Goal: Task Accomplishment & Management: Complete application form

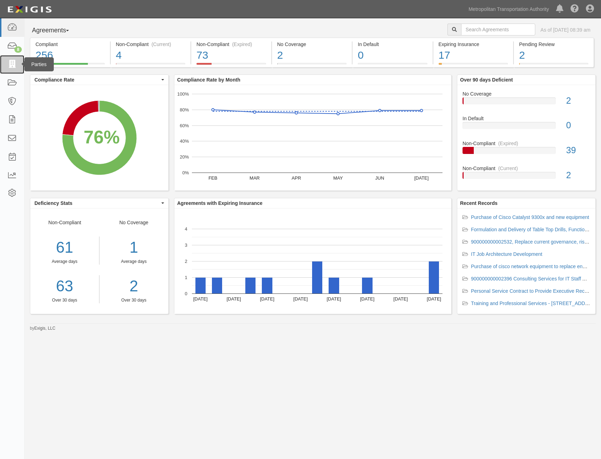
click at [10, 65] on icon at bounding box center [12, 64] width 10 height 8
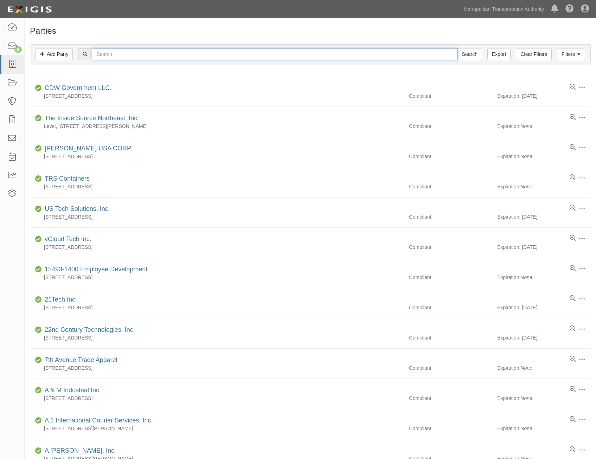
click at [191, 59] on input "text" at bounding box center [275, 54] width 366 height 12
type input "summit"
click at [458, 48] on input "Search" at bounding box center [470, 54] width 25 height 12
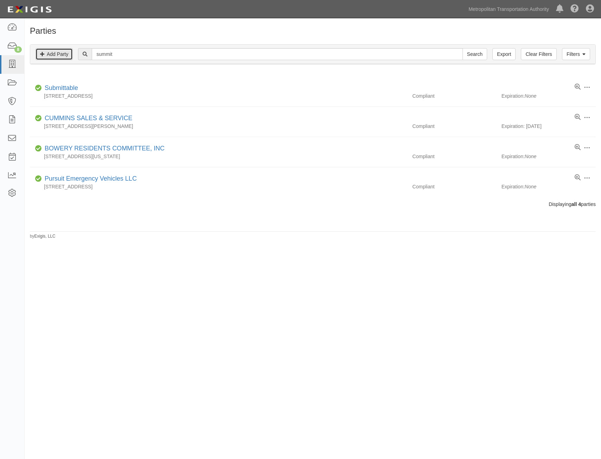
click at [63, 56] on link "Add Party" at bounding box center [54, 54] width 37 height 12
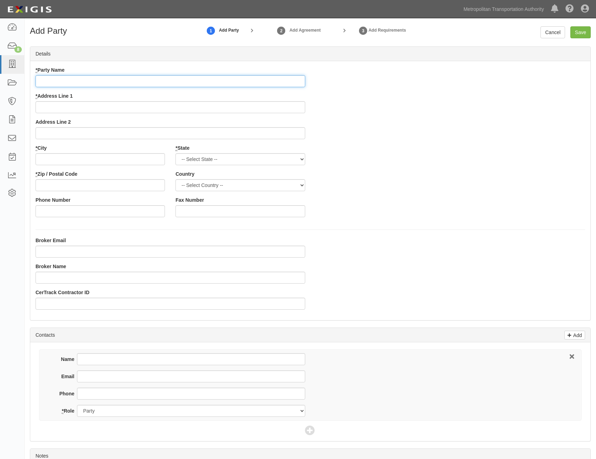
click at [263, 84] on input "* Party Name" at bounding box center [171, 81] width 270 height 12
paste input "Summit Offset Services LTD"
type input "Summit Offset Services LTD"
click at [421, 138] on div "* Party Name Summit Offset Services LTD * Address Line 1 Address Line 2 * City …" at bounding box center [310, 144] width 560 height 156
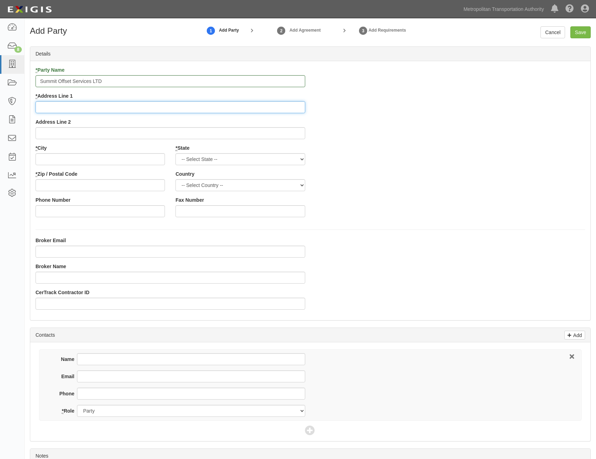
click at [286, 104] on input "* Address Line 1" at bounding box center [171, 107] width 270 height 12
paste input "140 58TH ST STE 3E"
type input "140 58TH ST STE 3E"
click at [151, 154] on input "* City" at bounding box center [100, 159] width 129 height 12
paste input "BROOKLYN,"
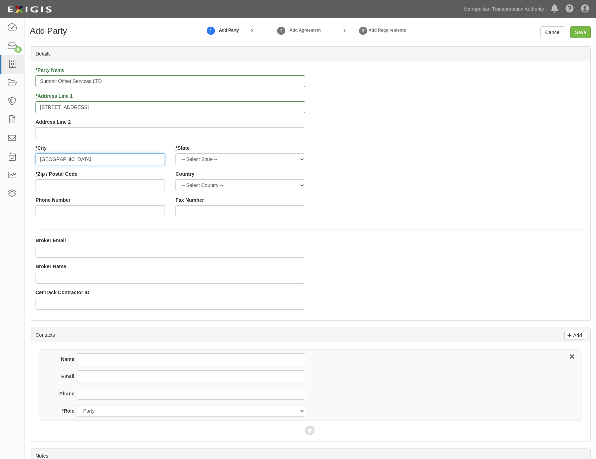
type input "BROOKLYN"
click at [286, 160] on select "-- Select State -- Alabama Alaska Arizona Arkansas California Colorado Connecti…" at bounding box center [240, 159] width 129 height 12
select select "NY"
click at [176, 153] on select "-- Select State -- Alabama Alaska Arizona Arkansas California Colorado Connecti…" at bounding box center [240, 159] width 129 height 12
drag, startPoint x: 247, startPoint y: 183, endPoint x: 243, endPoint y: 187, distance: 5.0
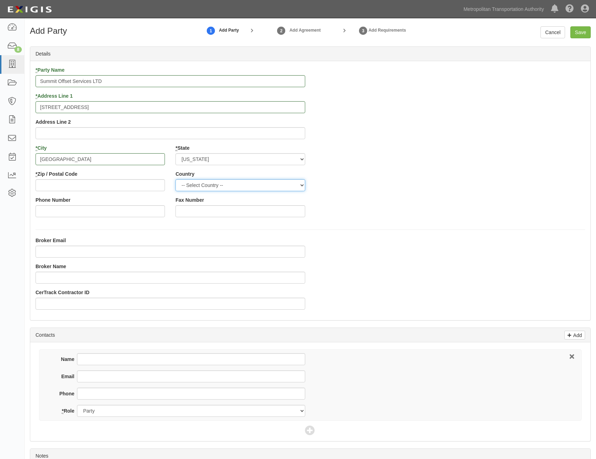
click at [247, 183] on select "-- Select Country -- United States Canada --------------- Afghanistan Åland Isl…" at bounding box center [240, 185] width 129 height 12
select select "US"
click at [176, 179] on select "-- Select Country -- United States Canada --------------- Afghanistan Åland Isl…" at bounding box center [240, 185] width 129 height 12
click at [155, 186] on input "* Zip / Postal Code" at bounding box center [100, 185] width 129 height 12
paste input "11220"
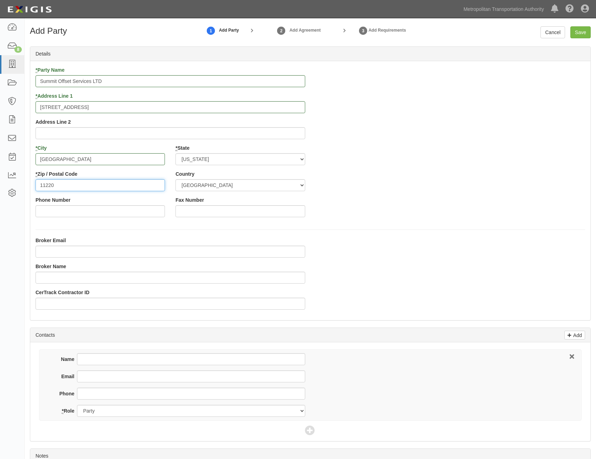
type input "11220"
click at [486, 158] on div "* Party Name Summit Offset Services LTD * Address Line 1 140 58TH ST STE 3E Add…" at bounding box center [310, 144] width 560 height 156
click at [587, 30] on input "Save" at bounding box center [581, 32] width 20 height 12
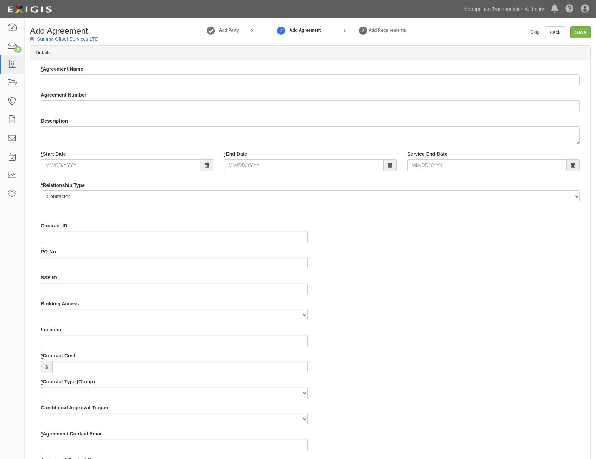
select select
click at [352, 71] on div "* Agreement Name" at bounding box center [310, 75] width 539 height 21
click at [355, 79] on input "* Agreement Name" at bounding box center [310, 80] width 539 height 12
paste input "Supply, installation & training of air suction collator DSC 1060i and supportin…"
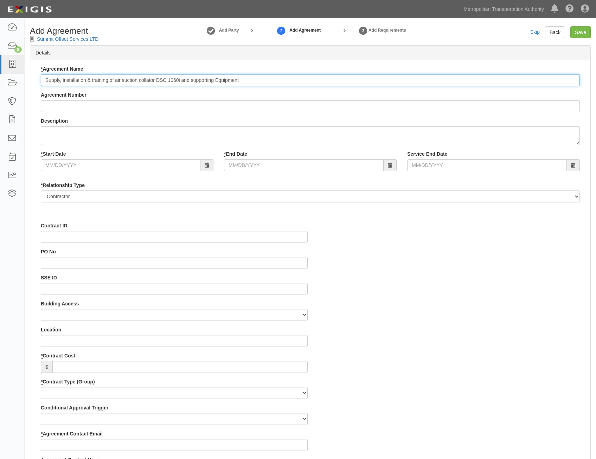
type input "Supply, installation & training of air suction collator DSC 1060i and supportin…"
click at [383, 110] on input "Agreement Number" at bounding box center [310, 106] width 539 height 12
paste input "0000027695"
type input "0000027695"
click at [157, 164] on input "* Start Date" at bounding box center [121, 165] width 160 height 12
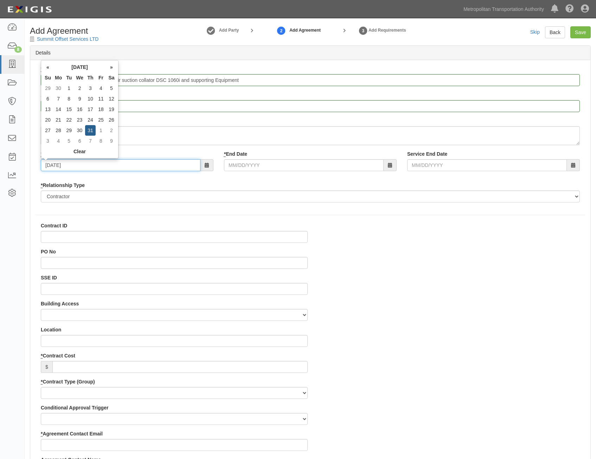
type input "07/31/2025"
click at [316, 167] on input "* End Date" at bounding box center [304, 165] width 160 height 12
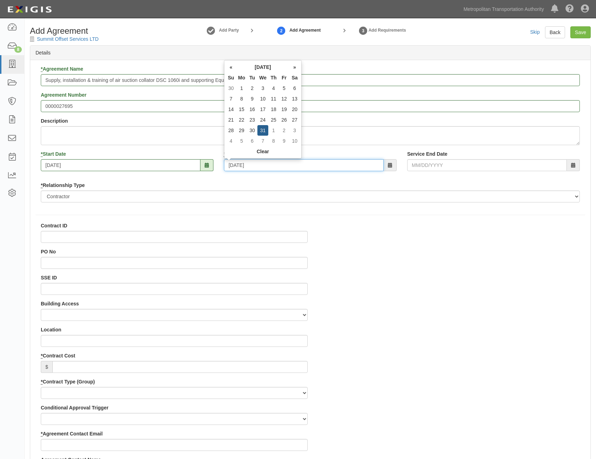
type input "12/31/2025"
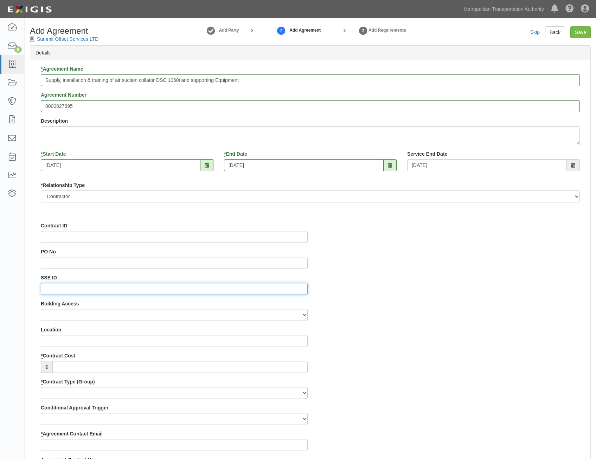
click at [251, 288] on input "SSE ID" at bounding box center [174, 289] width 267 height 12
paste input "0000515206"
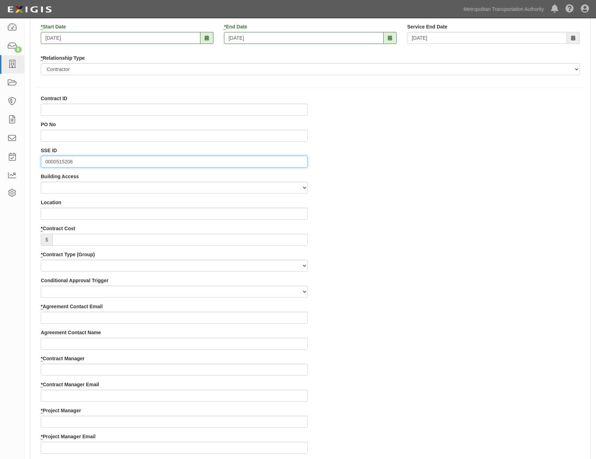
scroll to position [141, 0]
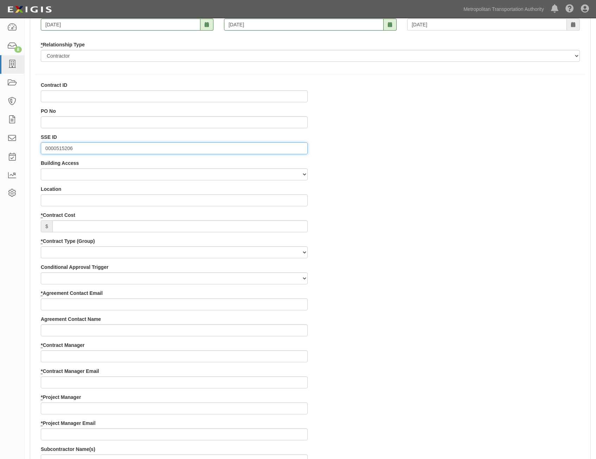
type input "0000515206"
click at [288, 222] on input "* Contract Cost" at bounding box center [179, 227] width 255 height 12
paste input "59,565"
type input "59,565"
click at [286, 255] on select "Capital Operating Not for Benefit (incls. FA, Entry Permits) Real Estate Other" at bounding box center [174, 253] width 267 height 12
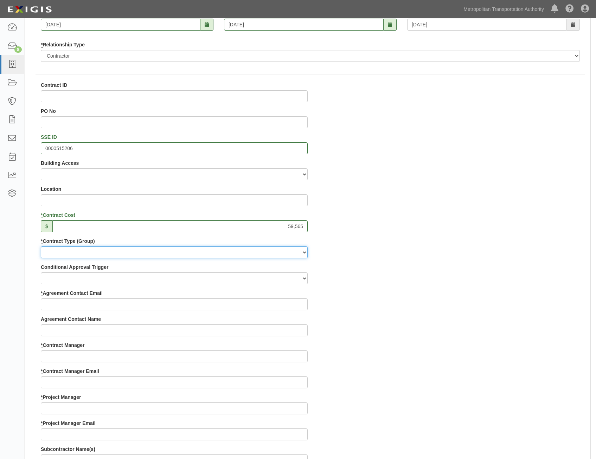
select select "122"
click at [41, 247] on select "Capital Operating Not for Benefit (incls. FA, Entry Permits) Real Estate Other" at bounding box center [174, 253] width 267 height 12
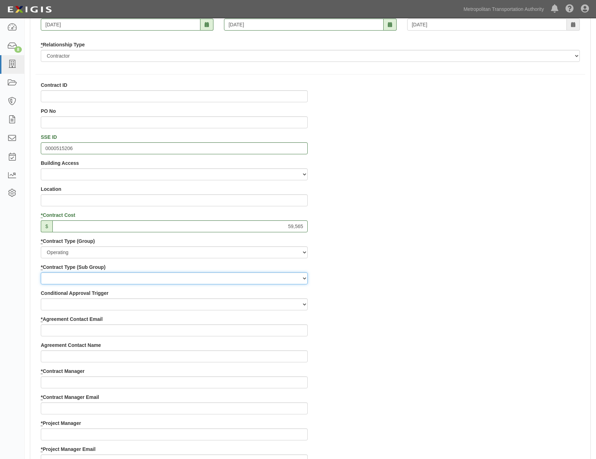
click at [291, 280] on select "Construction Loan / Test and Demo Maintenance Painting Personal Services Contra…" at bounding box center [174, 279] width 267 height 12
select select "249"
click at [41, 273] on select "Construction Loan / Test and Demo Maintenance Painting Personal Services Contra…" at bounding box center [174, 279] width 267 height 12
click at [410, 328] on div "Contract ID PO No SSE ID 0000515206 Building Access 2 Broadway 341/345/347 BREP…" at bounding box center [310, 420] width 560 height 677
drag, startPoint x: 275, startPoint y: 337, endPoint x: 287, endPoint y: 331, distance: 12.6
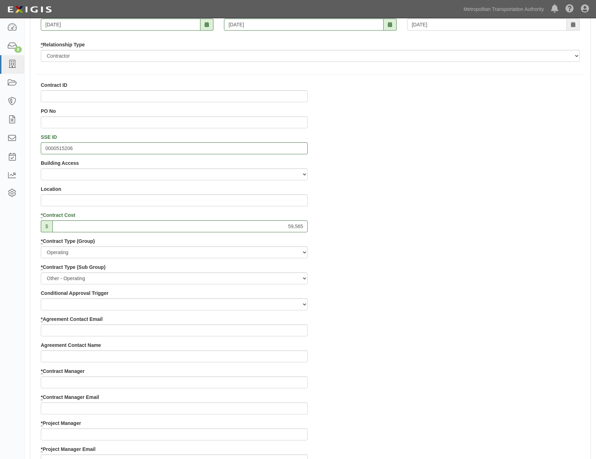
click at [275, 337] on div "Contract ID PO No SSE ID 0000515206 Building Access 2 Broadway 341/345/347 BREP…" at bounding box center [175, 420] width 278 height 677
click at [288, 331] on input "* Agreement Contact Email" at bounding box center [174, 331] width 267 height 12
paste input "rick@summitoffset.com"
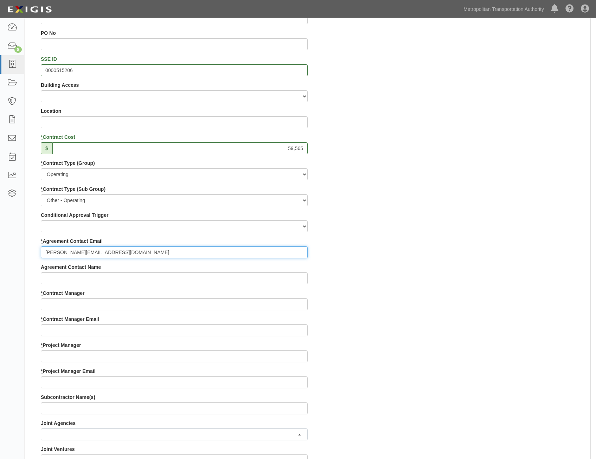
scroll to position [246, 0]
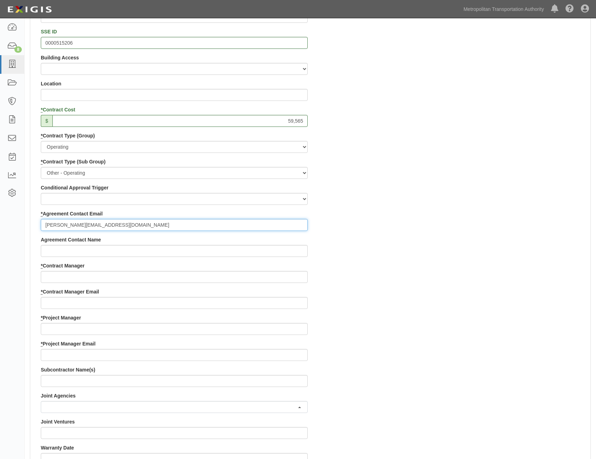
type input "rick@summitoffset.com"
click at [254, 275] on input "* Contract Manager" at bounding box center [174, 277] width 267 height 12
paste input "Shahidah Reynolds"
type input "Shahidah Reynolds"
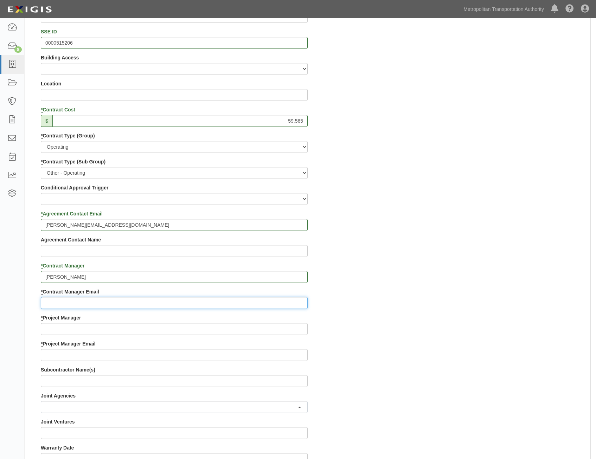
click at [293, 303] on input "* Contract Manager Email" at bounding box center [174, 303] width 267 height 12
paste input "SReynolds@MTAHQ.org"
type input "SReynolds@MTAHQ.org"
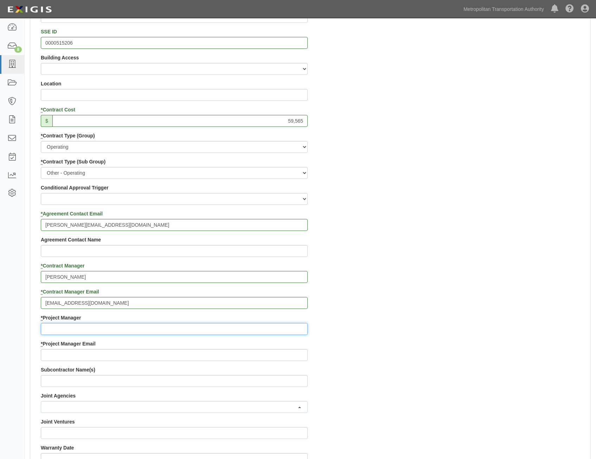
click at [242, 328] on input "* Project Manager" at bounding box center [174, 329] width 267 height 12
paste input "Vanessa Moore"
type input "Vanessa Moore"
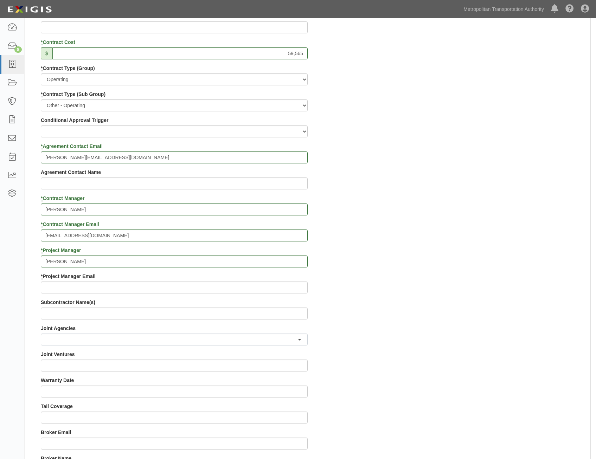
scroll to position [317, 0]
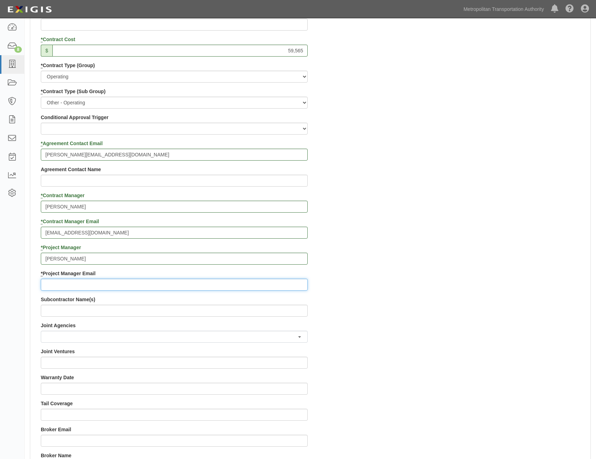
click at [269, 283] on input "* Project Manager Email" at bounding box center [174, 285] width 267 height 12
paste input "Vmoore@mtabsc.org"
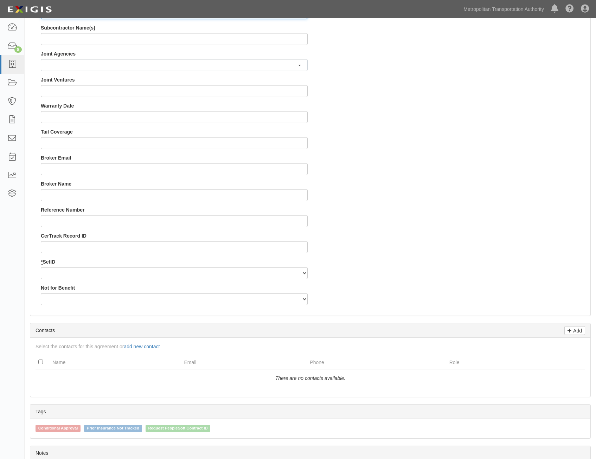
scroll to position [598, 0]
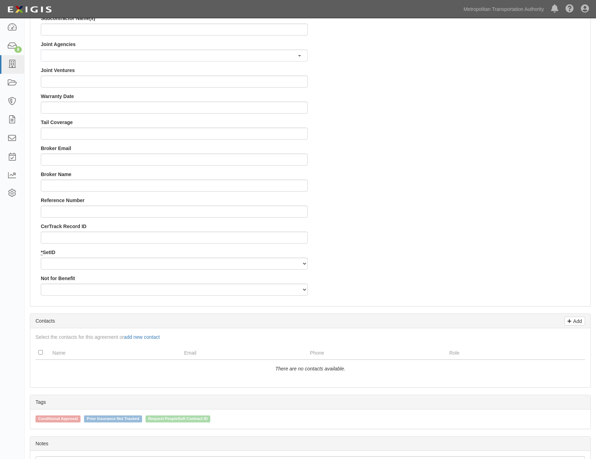
type input "Vmoore@mtabsc.org"
click at [285, 262] on select "MTAHQ" at bounding box center [174, 264] width 267 height 12
select select "96"
click at [41, 258] on select "MTAHQ" at bounding box center [174, 264] width 267 height 12
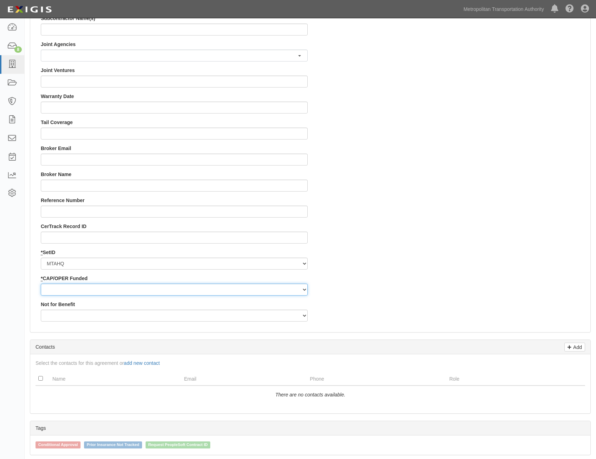
click at [280, 287] on select "Capital Operating" at bounding box center [174, 290] width 267 height 12
select select "347"
click at [41, 284] on select "Capital Operating" at bounding box center [174, 290] width 267 height 12
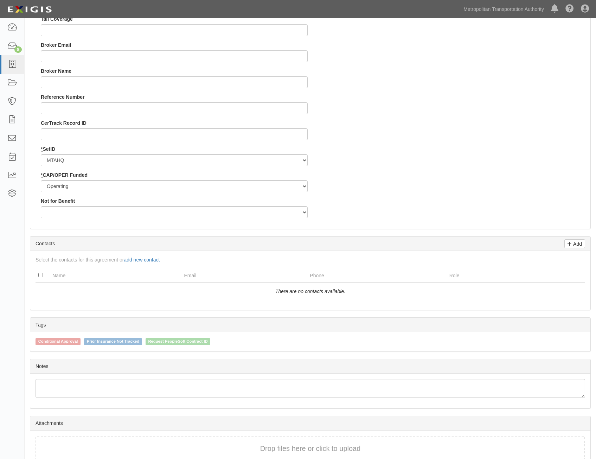
scroll to position [739, 0]
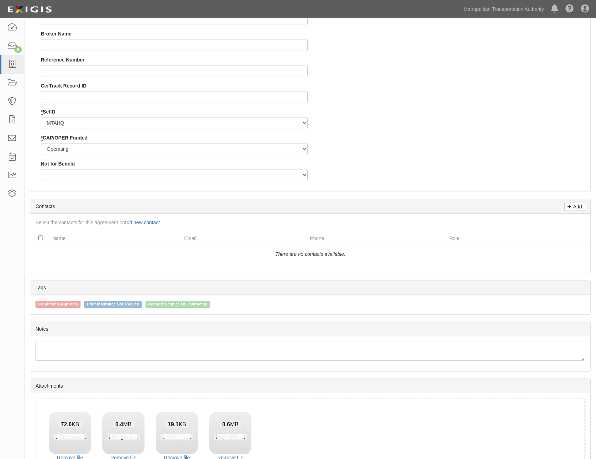
drag, startPoint x: 512, startPoint y: 161, endPoint x: 515, endPoint y: 167, distance: 6.0
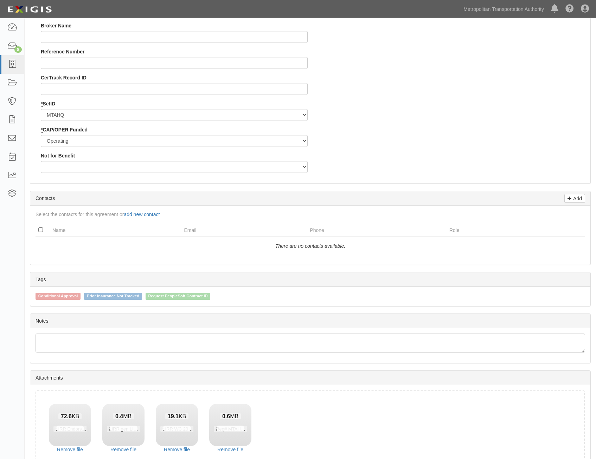
scroll to position [789, 0]
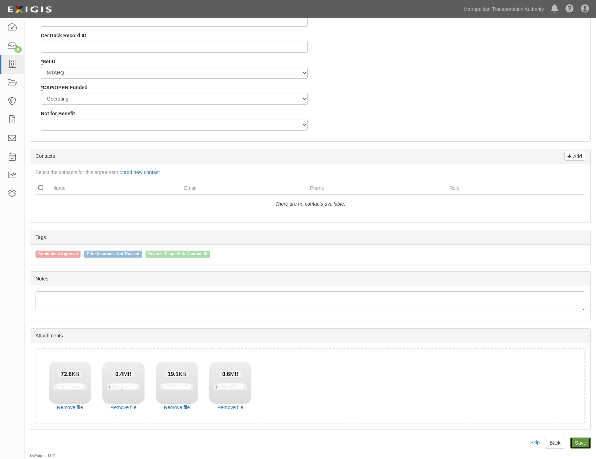
click at [580, 445] on link "Save" at bounding box center [581, 443] width 20 height 12
type input "59565"
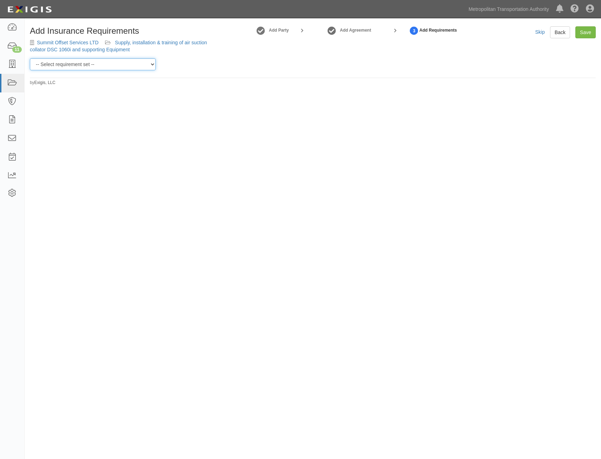
click at [91, 64] on select "-- Select requirement set -- Basic Basic Enhanced Option for Operating Agreemen…" at bounding box center [93, 64] width 126 height 12
select select "7437"
click at [30, 58] on select "-- Select requirement set -- Basic Basic Enhanced Option for Operating Agreemen…" at bounding box center [93, 64] width 126 height 12
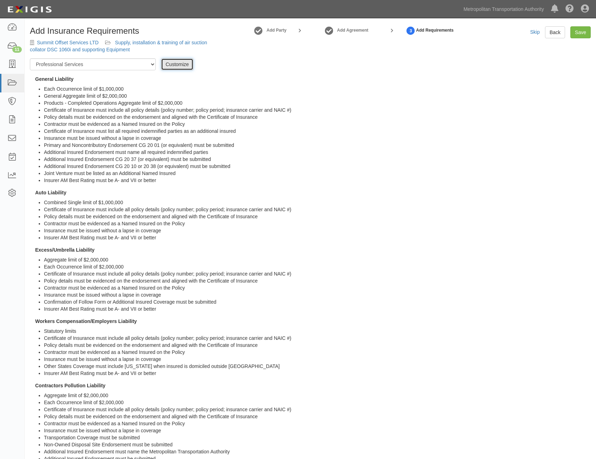
click at [176, 65] on link "Customize" at bounding box center [177, 64] width 32 height 12
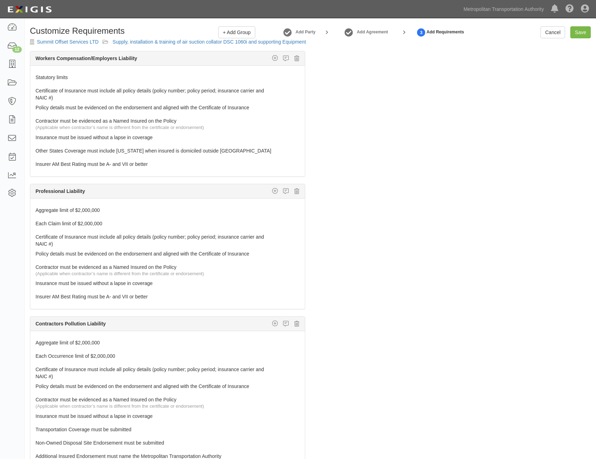
scroll to position [422, 0]
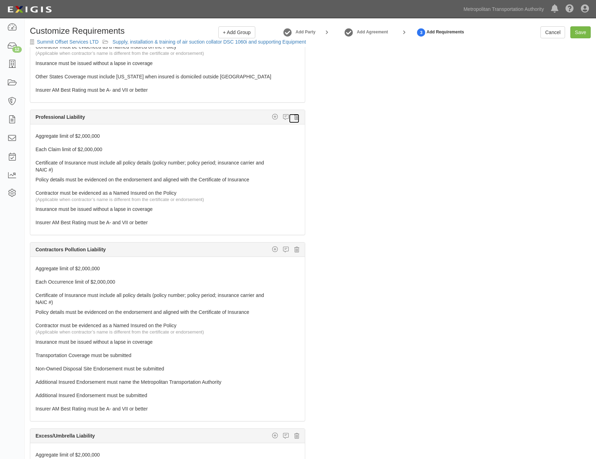
click at [292, 121] on link at bounding box center [294, 119] width 11 height 10
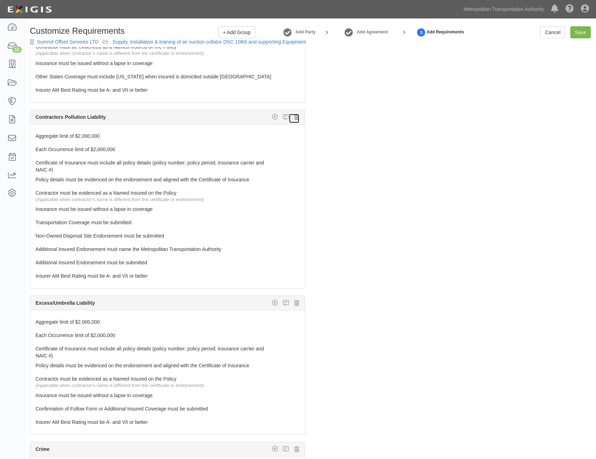
click at [294, 117] on icon at bounding box center [296, 117] width 5 height 6
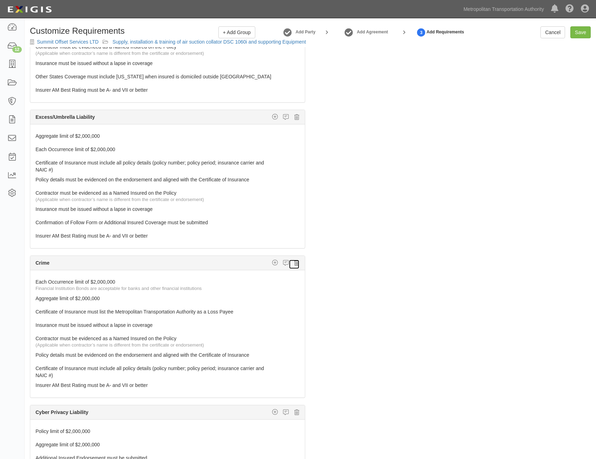
click at [294, 265] on icon at bounding box center [296, 263] width 5 height 6
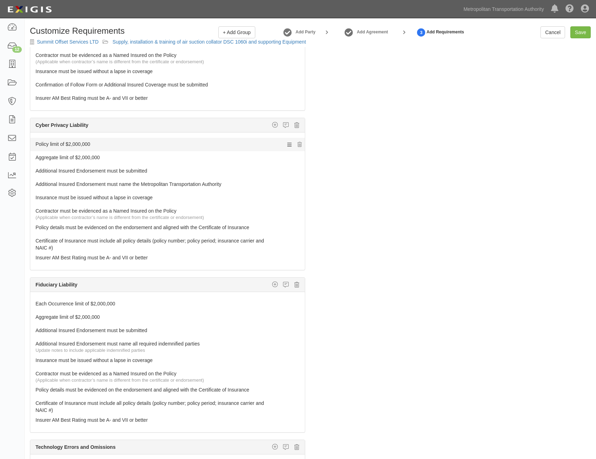
scroll to position [563, 0]
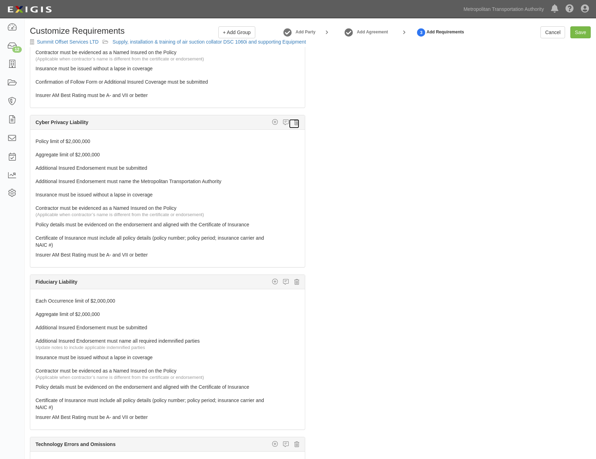
click at [294, 125] on icon at bounding box center [296, 122] width 5 height 6
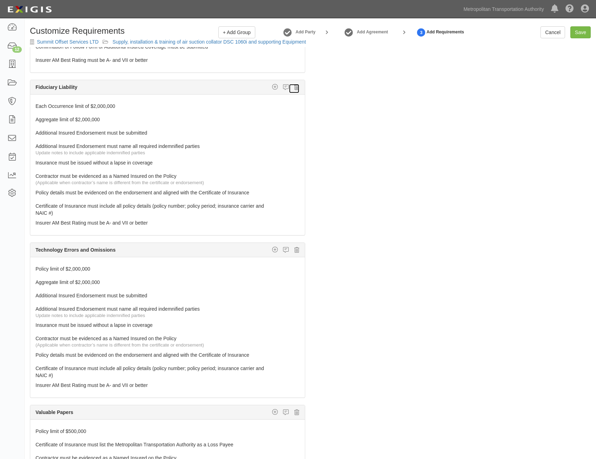
click at [294, 86] on icon at bounding box center [296, 87] width 5 height 6
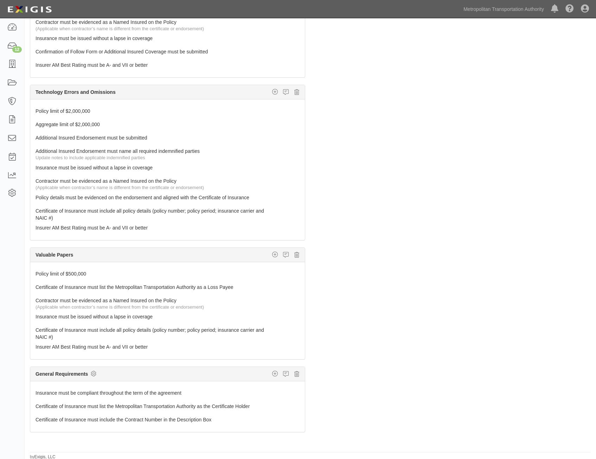
scroll to position [45, 0]
click at [294, 255] on icon at bounding box center [296, 254] width 5 height 6
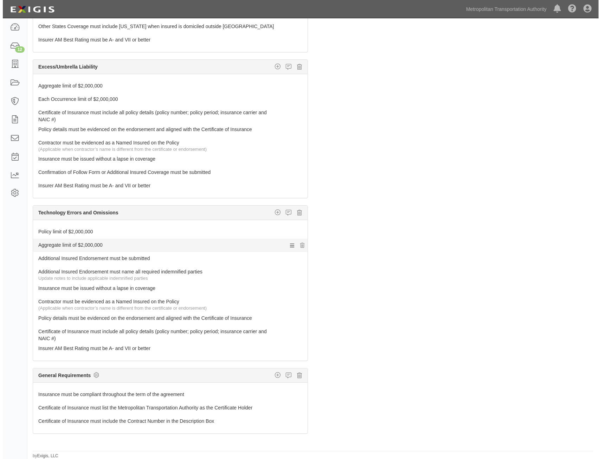
scroll to position [430, 0]
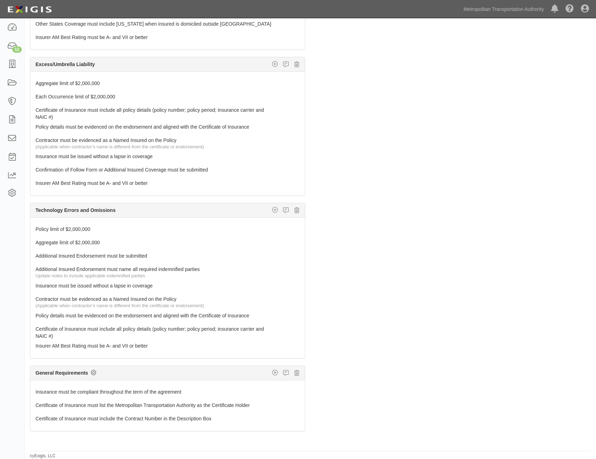
click at [93, 374] on icon at bounding box center [94, 373] width 6 height 6
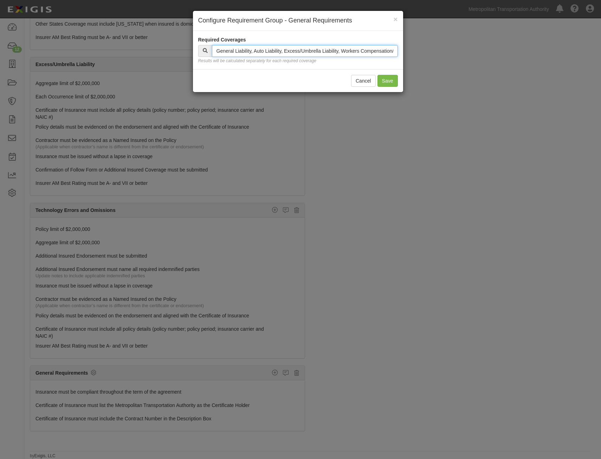
click at [346, 53] on input "text" at bounding box center [305, 51] width 186 height 12
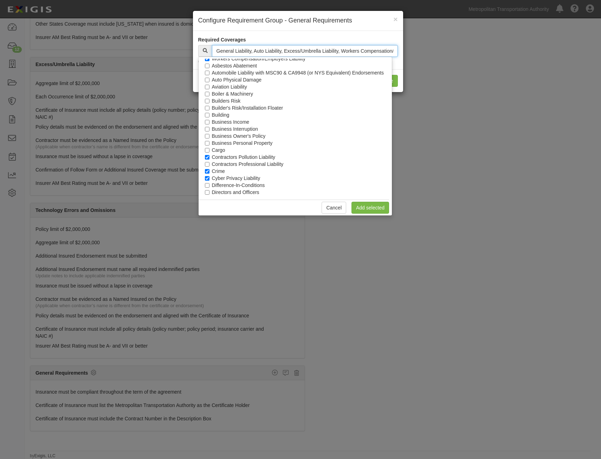
scroll to position [70, 0]
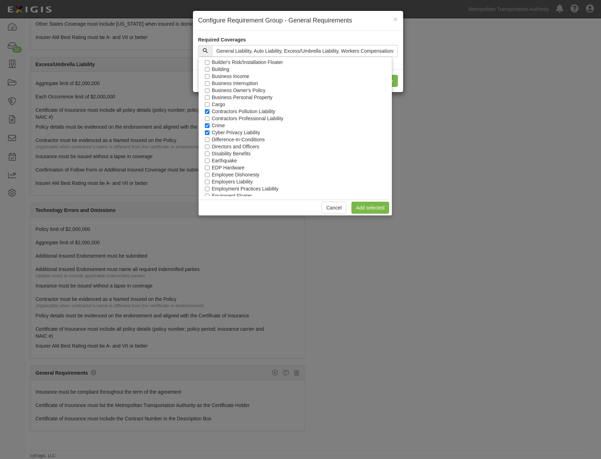
click at [268, 113] on label "Contractors Pollution Liability" at bounding box center [244, 111] width 64 height 7
click at [210, 113] on input "Contractors Pollution Liability" at bounding box center [207, 111] width 5 height 5
checkbox input "false"
click at [219, 125] on label "Crime" at bounding box center [218, 125] width 13 height 7
click at [210, 125] on input "Crime" at bounding box center [207, 125] width 5 height 5
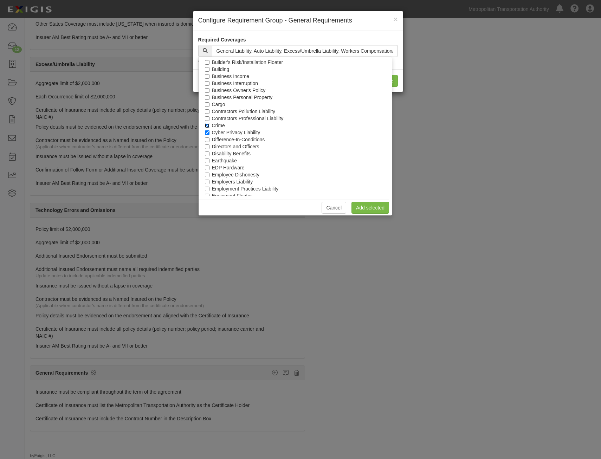
checkbox input "false"
click at [230, 134] on label "Cyber Privacy Liability" at bounding box center [236, 132] width 49 height 7
click at [210, 134] on input "Cyber Privacy Liability" at bounding box center [207, 132] width 5 height 5
checkbox input "false"
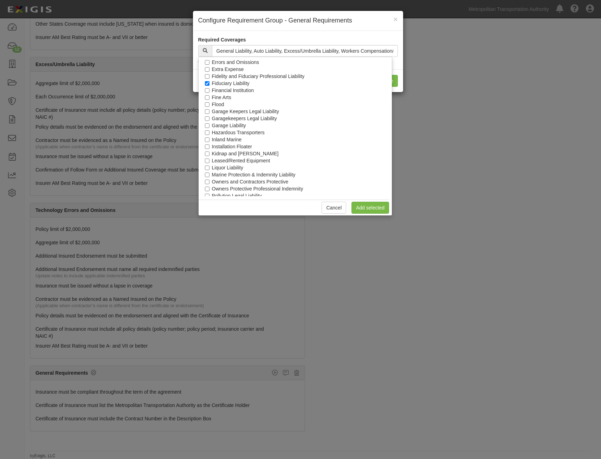
click at [230, 76] on label "Fidelity and Fiduciary Professional Liability" at bounding box center [258, 76] width 93 height 7
click at [210, 76] on input "Fidelity and Fiduciary Professional Liability" at bounding box center [207, 76] width 5 height 5
checkbox input "true"
click at [230, 83] on label "Fiduciary Liability" at bounding box center [231, 83] width 38 height 7
click at [210, 83] on input "Fiduciary Liability" at bounding box center [207, 83] width 5 height 5
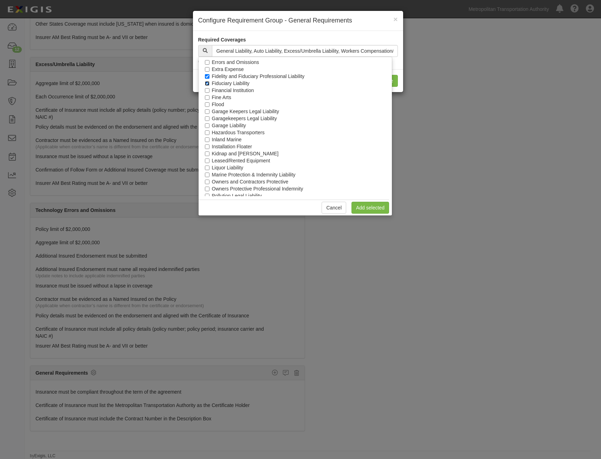
checkbox input "false"
click at [234, 79] on label "Fidelity and Fiduciary Professional Liability" at bounding box center [258, 76] width 93 height 7
click at [210, 79] on input "Fidelity and Fiduciary Professional Liability" at bounding box center [207, 76] width 5 height 5
checkbox input "false"
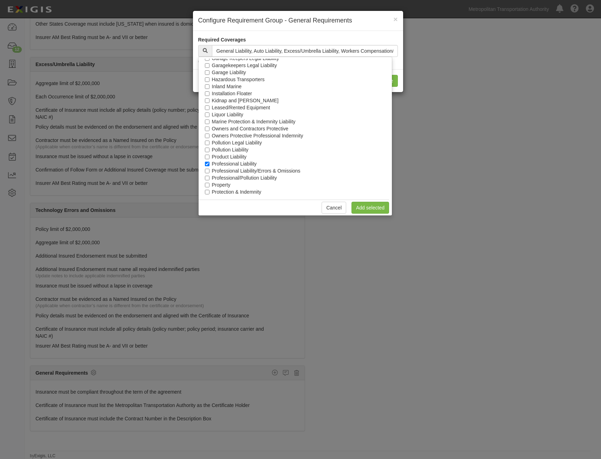
scroll to position [319, 0]
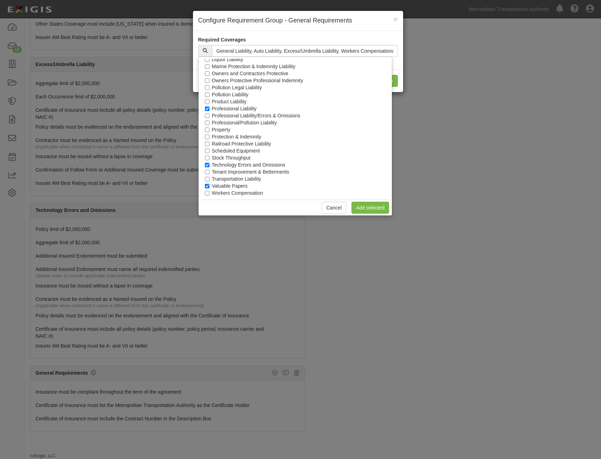
click at [237, 106] on label "Professional Liability" at bounding box center [234, 108] width 45 height 7
click at [210, 107] on input "Professional Liability" at bounding box center [207, 109] width 5 height 5
checkbox input "false"
click at [242, 183] on label "Valuable Papers" at bounding box center [230, 186] width 36 height 7
click at [210, 184] on input "Valuable Papers" at bounding box center [207, 186] width 5 height 5
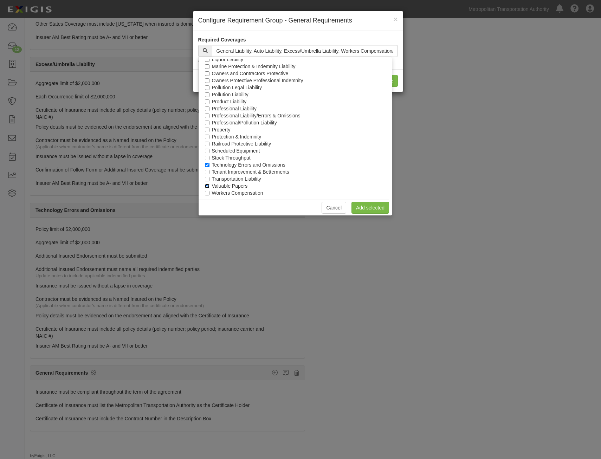
checkbox input "false"
click at [375, 210] on link "Add selected" at bounding box center [371, 208] width 38 height 12
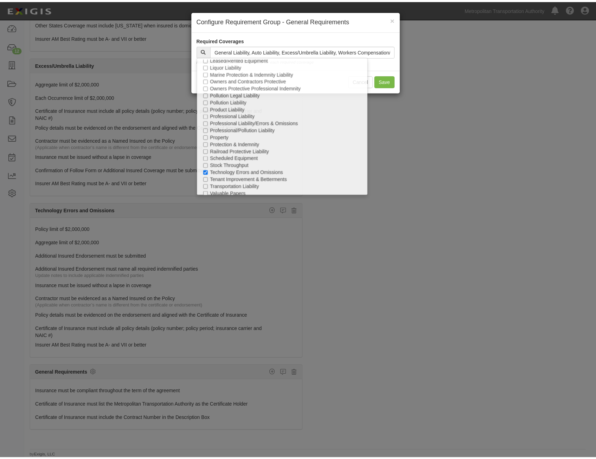
scroll to position [720, 0]
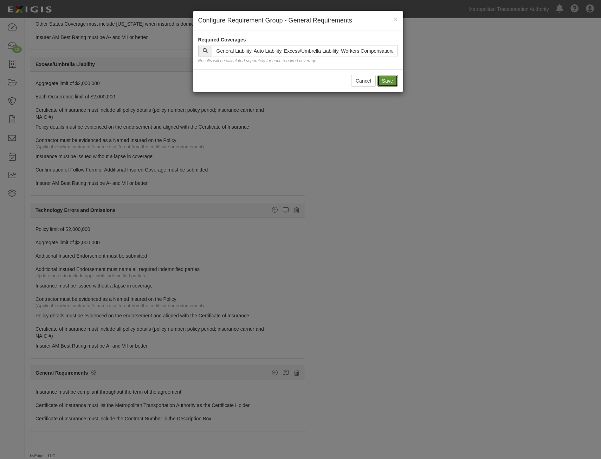
click at [386, 81] on button "Save" at bounding box center [388, 81] width 20 height 12
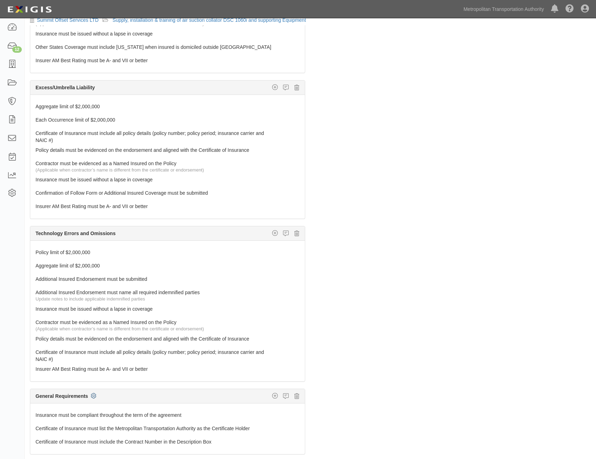
scroll to position [0, 0]
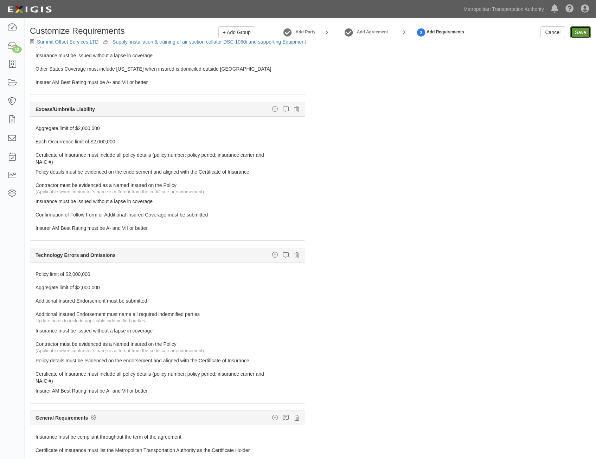
click at [576, 35] on input "Save" at bounding box center [581, 32] width 20 height 12
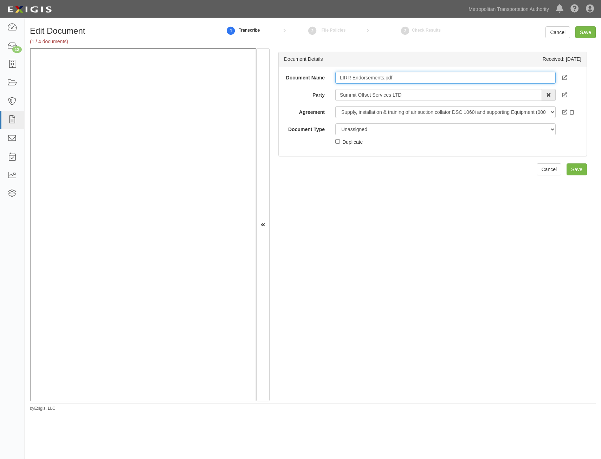
click at [407, 81] on input "LIRR Endorsements.pdf" at bounding box center [446, 78] width 221 height 12
type input "AIE"
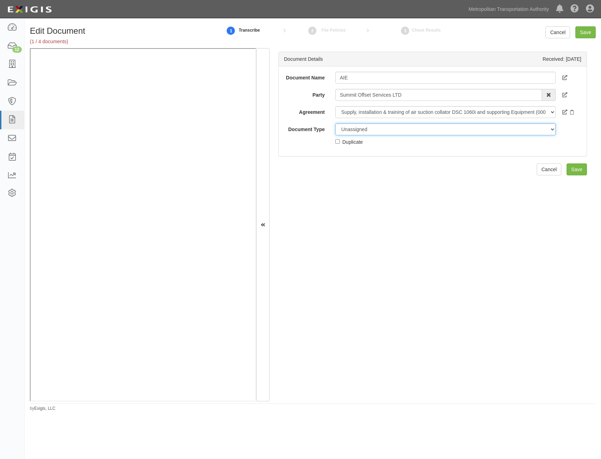
click at [425, 131] on select "Unassigned Binder Cancellation Notice Certificate Contract Endorsement Insuranc…" at bounding box center [446, 129] width 221 height 12
select select "EndorsementDetail"
click at [336, 123] on select "Unassigned Binder Cancellation Notice Certificate Contract Endorsement Insuranc…" at bounding box center [446, 129] width 221 height 12
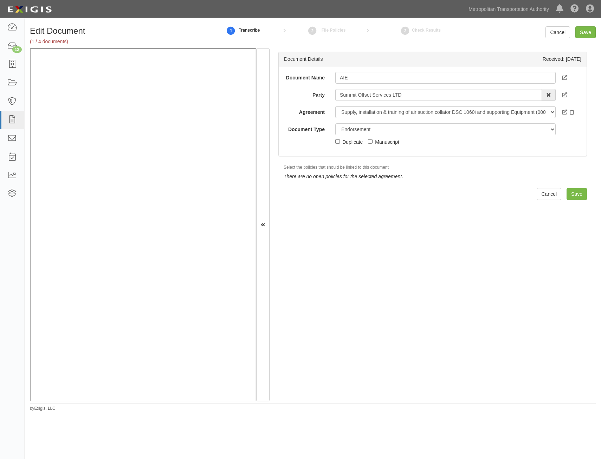
drag, startPoint x: 588, startPoint y: 199, endPoint x: 576, endPoint y: 196, distance: 12.0
click at [586, 199] on div "Document Details Received: 08/11/2025 Document Name AIE Party Summit Offset Ser…" at bounding box center [433, 225] width 326 height 354
click at [576, 196] on input "Save" at bounding box center [577, 194] width 20 height 12
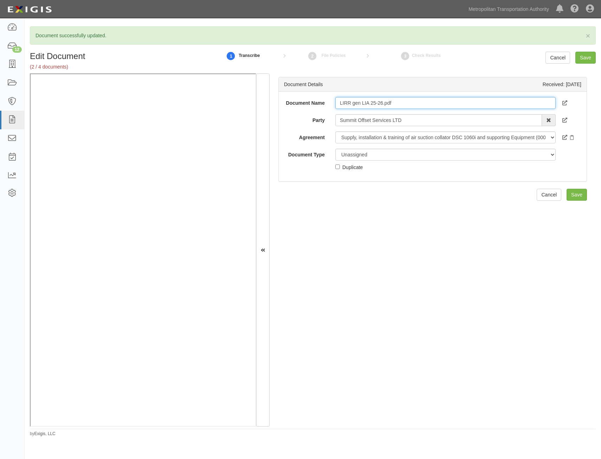
click at [463, 105] on input "LIRR gen LIA 25-26.pdf" at bounding box center [446, 103] width 221 height 12
click at [463, 104] on input "LIRR gen LIA 25-26.pdf" at bounding box center [446, 103] width 221 height 12
type input "COI"
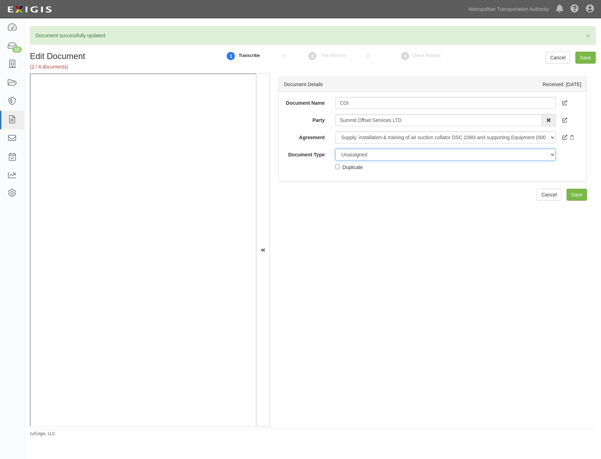
click at [427, 154] on select "Unassigned Binder Cancellation Notice Certificate Contract Endorsement Insuranc…" at bounding box center [446, 155] width 221 height 12
select select "CertificateDetail"
click at [336, 149] on select "Unassigned Binder Cancellation Notice Certificate Contract Endorsement Insuranc…" at bounding box center [446, 155] width 221 height 12
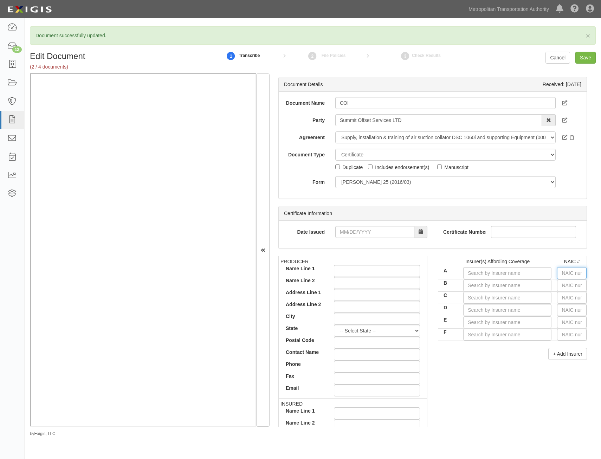
click at [569, 274] on input "text" at bounding box center [573, 273] width 30 height 12
type input "251"
type input "25143"
type input "2514"
type input "25143"
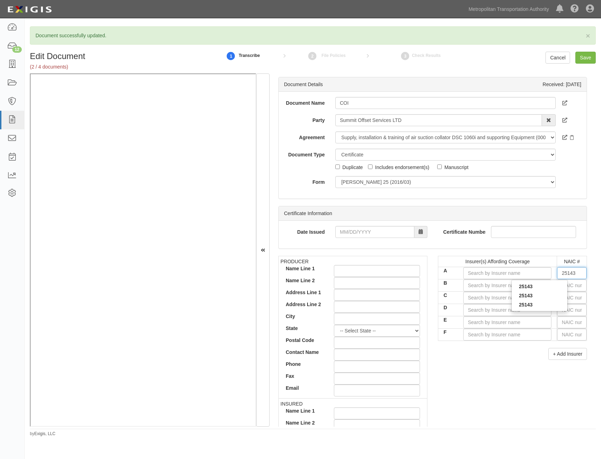
click at [544, 304] on div "25143" at bounding box center [540, 304] width 56 height 9
type input "State Farm Fire and Casualty Company (A++ XV Rating)"
type input "25143"
click at [570, 287] on input "text" at bounding box center [573, 286] width 30 height 12
type input "25232"
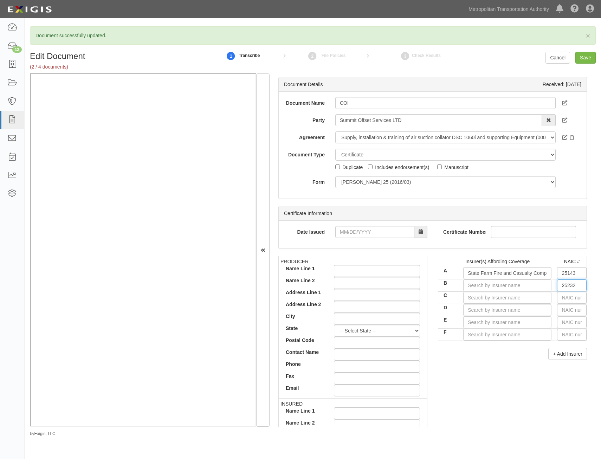
type input "25"
type input "25186"
type input "251"
type input "25178"
type input "2517"
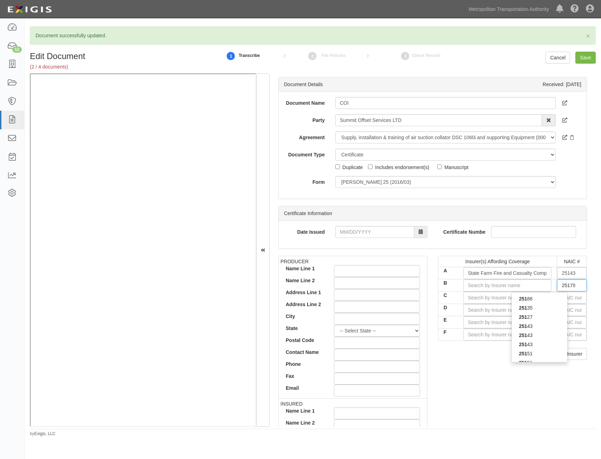
type input "25178"
click at [543, 309] on div "25178" at bounding box center [540, 308] width 56 height 9
type input "State Farm Mutual Automobile Ins Co (A++ XV Rating)"
type input "25178"
click at [495, 366] on div "PRODUCER Name Line 1 Name Line 2 Address Line 1 Address Line 2 City State -- Se…" at bounding box center [432, 378] width 319 height 244
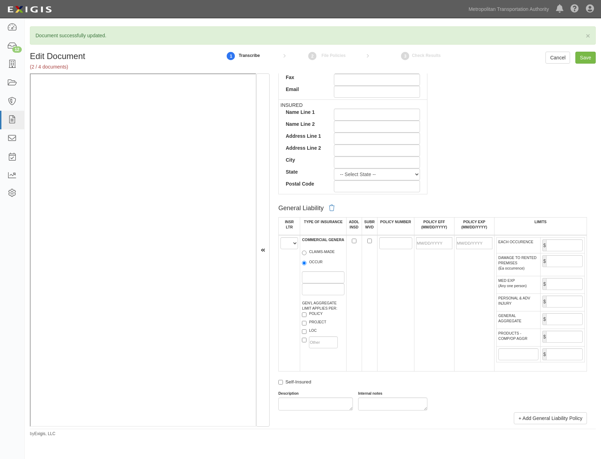
scroll to position [317, 0]
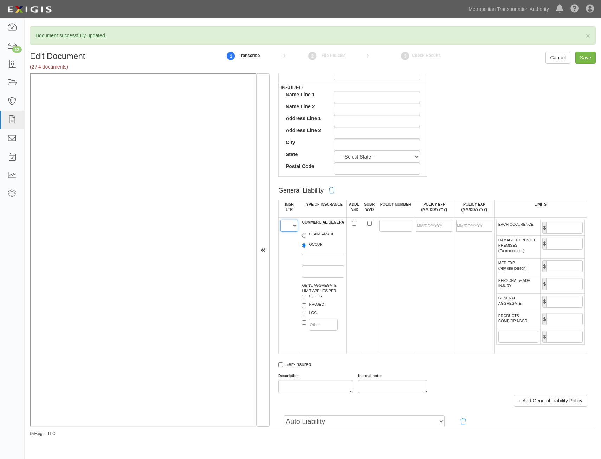
click at [291, 228] on select "A B C D E F" at bounding box center [290, 226] width 18 height 12
select select "A"
click at [281, 220] on select "A B C D E F" at bounding box center [290, 226] width 18 height 12
click at [310, 243] on label "OCCUR" at bounding box center [312, 245] width 21 height 7
click at [307, 243] on input "OCCUR" at bounding box center [304, 245] width 5 height 5
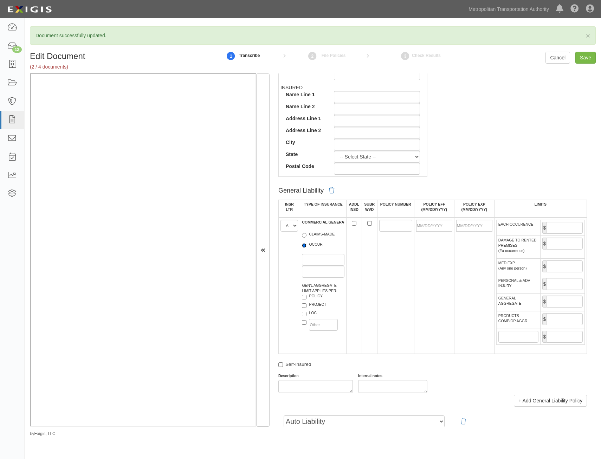
radio input "true"
click at [312, 312] on label "LOC" at bounding box center [309, 314] width 15 height 7
click at [307, 312] on input "LOC" at bounding box center [304, 314] width 5 height 5
checkbox input "true"
click at [353, 224] on input "ADDL INSD" at bounding box center [354, 223] width 5 height 5
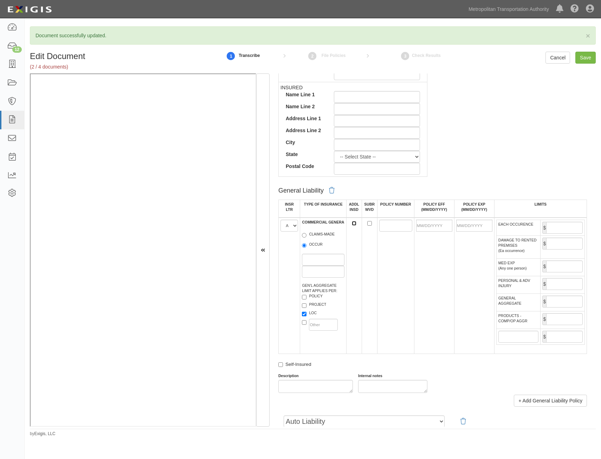
checkbox input "true"
click at [368, 223] on input "SUBR WVD" at bounding box center [370, 223] width 5 height 5
checkbox input "true"
click at [398, 229] on input "POLICY NUMBER" at bounding box center [396, 226] width 33 height 12
type input "92-AP-7286-8"
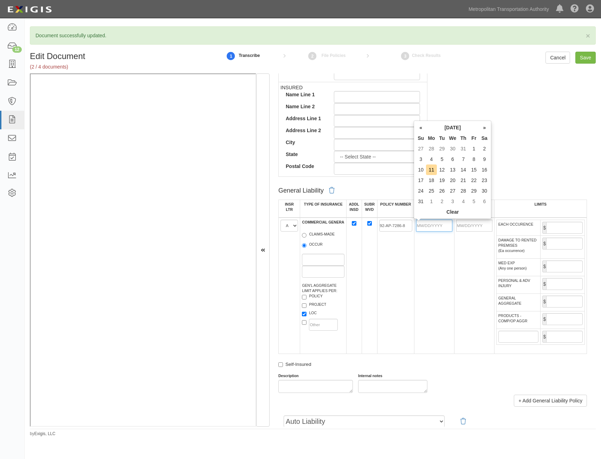
drag, startPoint x: 434, startPoint y: 226, endPoint x: 395, endPoint y: 252, distance: 47.1
click at [434, 226] on input "POLICY EFF (MM/DD/YYYY)" at bounding box center [434, 226] width 36 height 12
type input "10/18/2024"
type input "[DATE]"
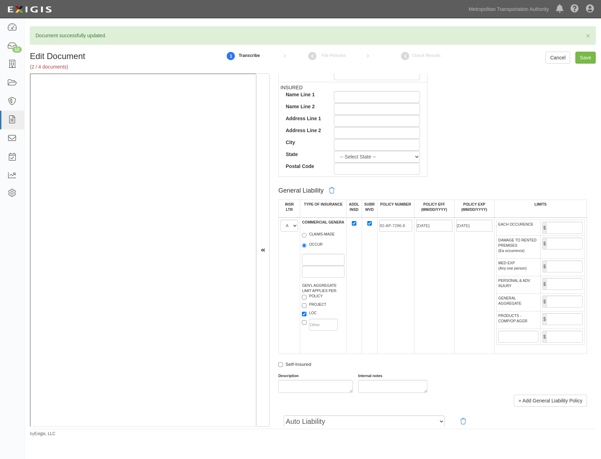
click at [387, 262] on td "92-AP-7286-8" at bounding box center [395, 286] width 37 height 136
drag, startPoint x: 566, startPoint y: 225, endPoint x: 566, endPoint y: 229, distance: 3.9
click at [566, 225] on input "EACH OCCURENCE" at bounding box center [565, 228] width 37 height 12
type input "5,000,000"
click at [551, 304] on input "GENERAL AGGREGATE" at bounding box center [565, 302] width 37 height 12
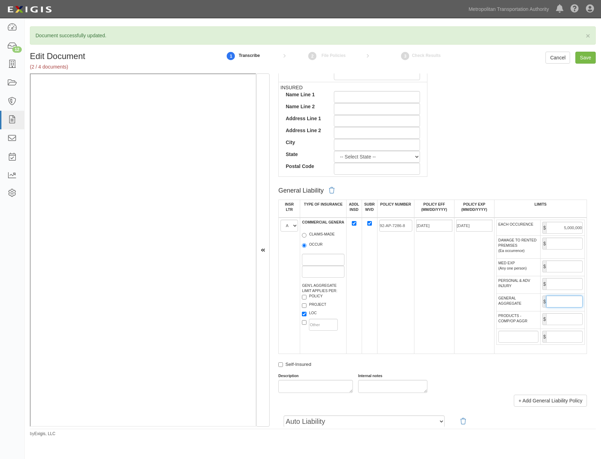
type input "10,000,000"
click at [560, 316] on input "PRODUCTS - COMP/OP AGGR" at bounding box center [565, 319] width 37 height 12
type input "10,000,000"
click at [432, 317] on td "10/18/2024" at bounding box center [434, 286] width 40 height 136
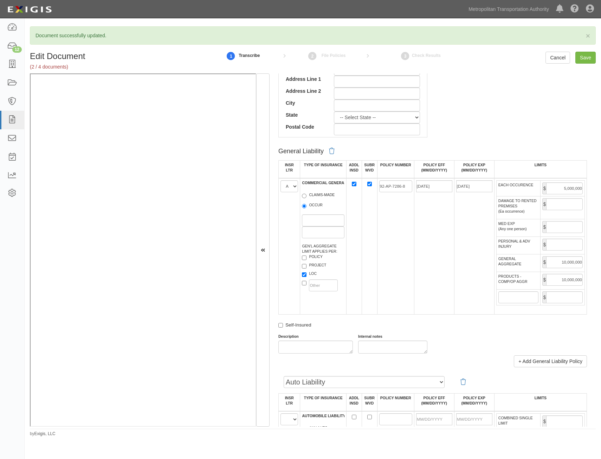
scroll to position [528, 0]
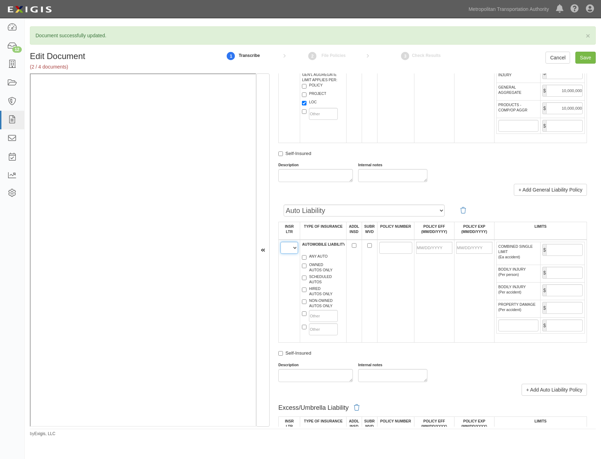
click at [294, 248] on select "A B C D E F" at bounding box center [290, 248] width 18 height 12
select select "B"
click at [281, 242] on select "A B C D E F" at bounding box center [290, 248] width 18 height 12
click at [322, 294] on label "HIRED AUTOS ONLY" at bounding box center [317, 291] width 31 height 11
click at [307, 292] on input "HIRED AUTOS ONLY" at bounding box center [304, 290] width 5 height 5
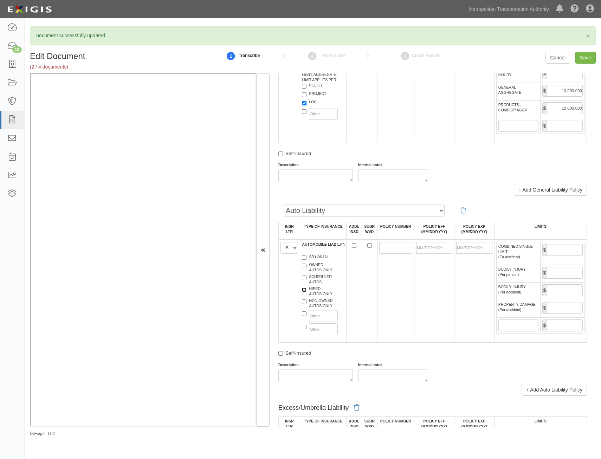
checkbox input "true"
click at [324, 306] on label "NON-OWNED AUTOS ONLY" at bounding box center [317, 303] width 31 height 11
click at [307, 304] on input "NON-OWNED AUTOS ONLY" at bounding box center [304, 302] width 5 height 5
checkbox input "true"
drag, startPoint x: 398, startPoint y: 248, endPoint x: 392, endPoint y: 251, distance: 6.3
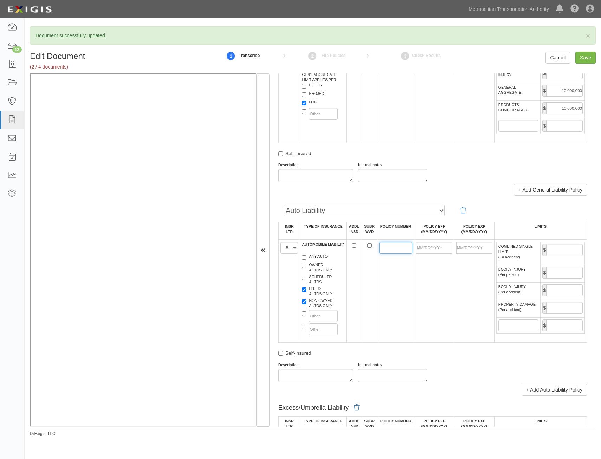
click at [397, 248] on input "POLICY NUMBER" at bounding box center [396, 248] width 33 height 12
type input "328 3275-C20-32"
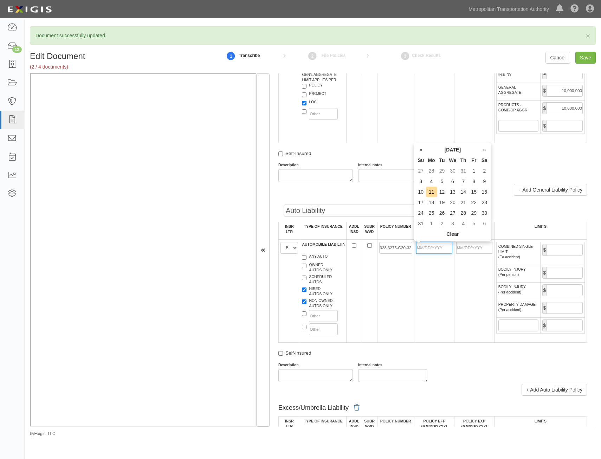
drag, startPoint x: 422, startPoint y: 247, endPoint x: 399, endPoint y: 272, distance: 34.6
click at [422, 247] on input "POLICY EFF (MM/DD/YYYY)" at bounding box center [434, 248] width 36 height 12
type input "03/20/2025"
type input "03/20/2026"
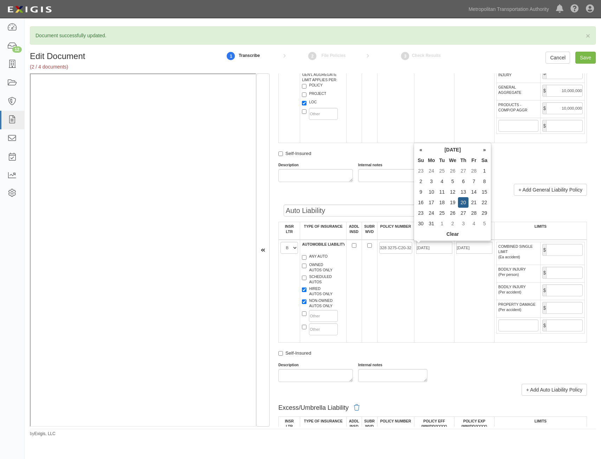
click at [383, 275] on td "328 3275-C20-32" at bounding box center [395, 291] width 37 height 103
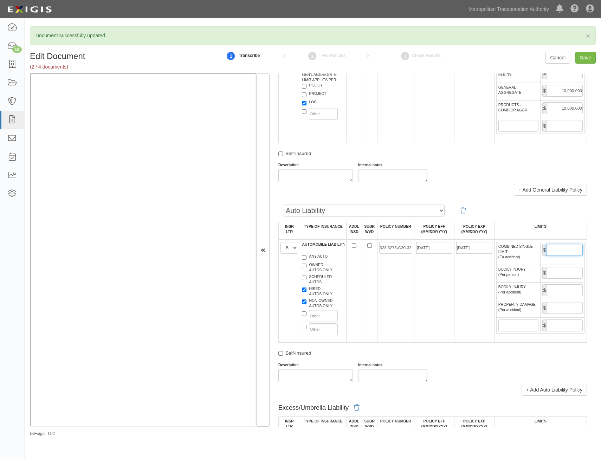
click at [558, 254] on input "COMBINED SINGLE LIMIT (Ea accident)" at bounding box center [565, 250] width 37 height 12
type input "1,000,000"
drag, startPoint x: 554, startPoint y: 270, endPoint x: 553, endPoint y: 275, distance: 5.8
click at [554, 270] on input "BODILY INJURY (Per person)" at bounding box center [565, 273] width 37 height 12
type input "1,000,000"
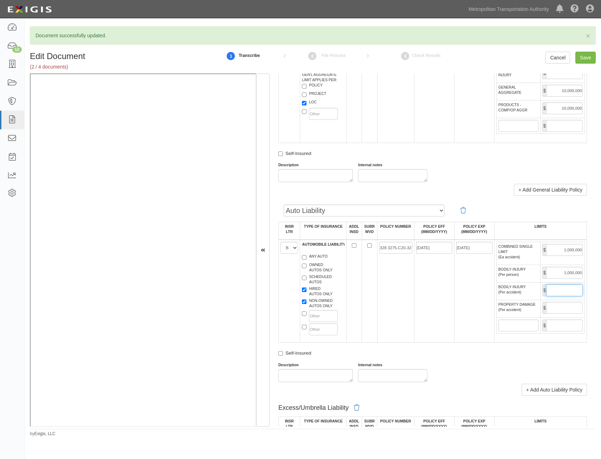
drag, startPoint x: 560, startPoint y: 290, endPoint x: 558, endPoint y: 293, distance: 4.3
click at [560, 290] on input "BODILY INJURY (Per accident)" at bounding box center [565, 291] width 37 height 12
type input "1,000,000"
drag, startPoint x: 553, startPoint y: 308, endPoint x: 544, endPoint y: 311, distance: 8.9
click at [553, 308] on input "PROPERTY DAMAGE (Per accident)" at bounding box center [565, 308] width 37 height 12
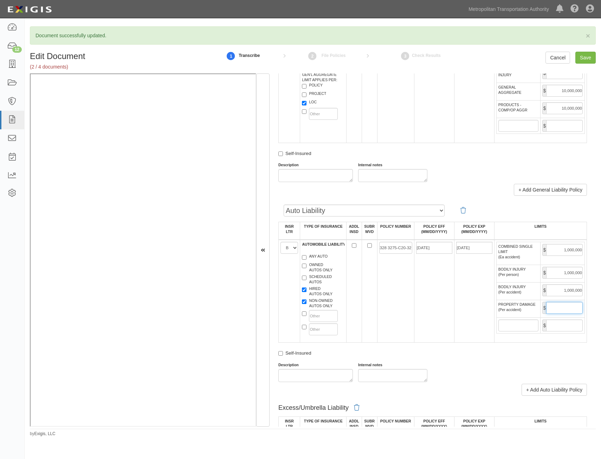
type input "1,000,000"
click at [409, 313] on td "328 3275-C20-32" at bounding box center [395, 291] width 37 height 103
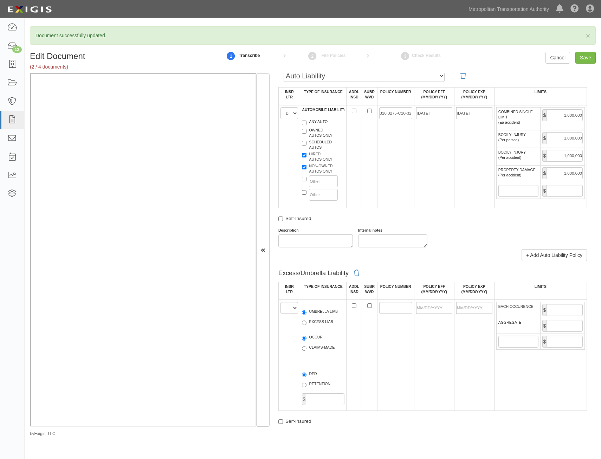
scroll to position [703, 0]
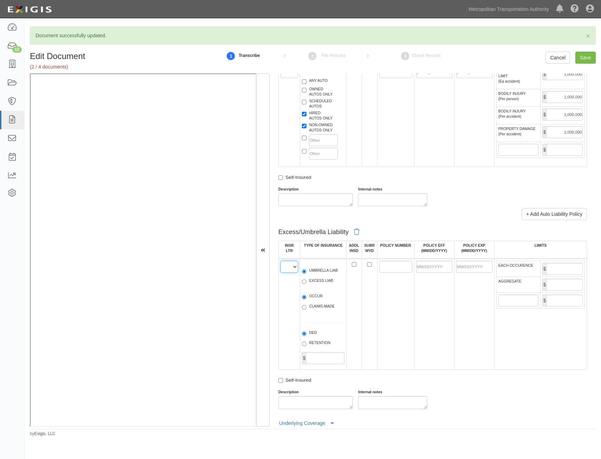
drag, startPoint x: 293, startPoint y: 267, endPoint x: 293, endPoint y: 273, distance: 6.0
click at [293, 267] on select "A B C D E F" at bounding box center [290, 267] width 18 height 12
select select "A"
click at [281, 261] on select "A B C D E F" at bounding box center [290, 267] width 18 height 12
click at [293, 300] on td "A B C D E F" at bounding box center [289, 314] width 21 height 111
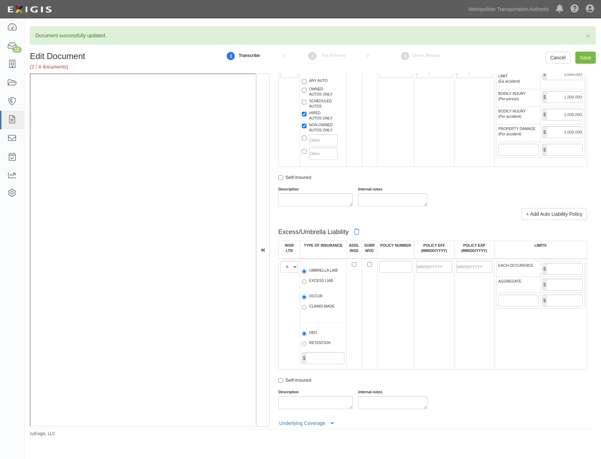
click at [328, 272] on label "UMBRELLA LIAB" at bounding box center [320, 271] width 36 height 7
click at [307, 272] on input "UMBRELLA LIAB" at bounding box center [304, 271] width 5 height 5
radio input "true"
click at [317, 296] on label "OCCUR" at bounding box center [312, 297] width 21 height 7
click at [307, 296] on input "OCCUR" at bounding box center [304, 297] width 5 height 5
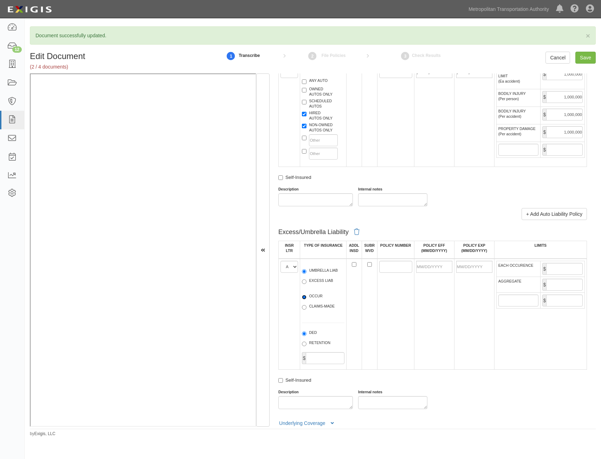
radio input "true"
click at [399, 263] on input "POLICY NUMBER" at bounding box center [396, 267] width 33 height 12
type input "92-CY-U626-2"
click at [423, 270] on input "POLICY EFF (MM/DD/YYYY)" at bounding box center [434, 267] width 36 height 12
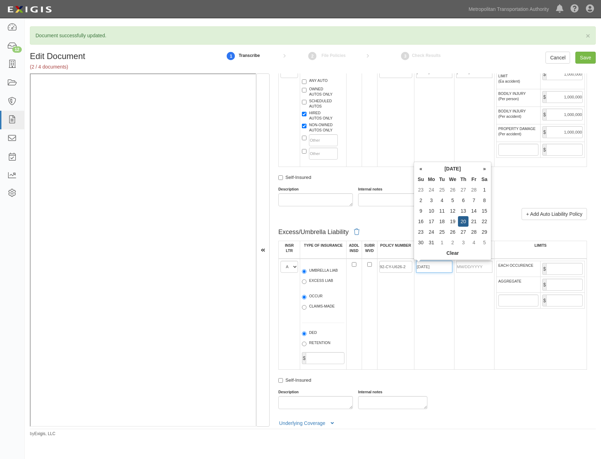
type input "03/20/2025"
type input "03/20/2026"
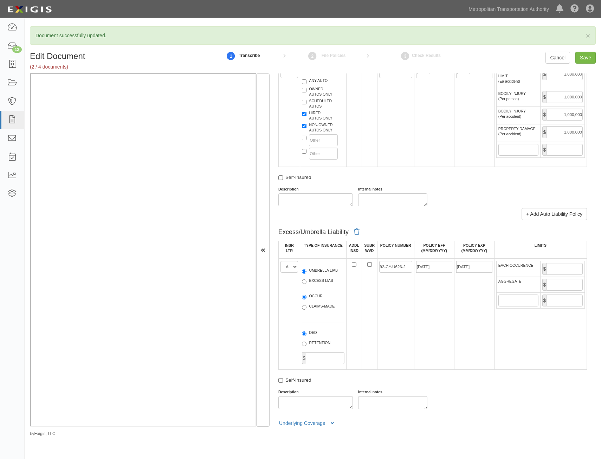
click at [403, 308] on td "92-CY-U626-2" at bounding box center [395, 314] width 37 height 111
click at [565, 271] on input "EACH OCCURENCE" at bounding box center [565, 269] width 37 height 12
type input "2,000,000"
drag, startPoint x: 561, startPoint y: 283, endPoint x: 556, endPoint y: 288, distance: 7.0
click at [561, 283] on input "AGGREGATE" at bounding box center [565, 285] width 37 height 12
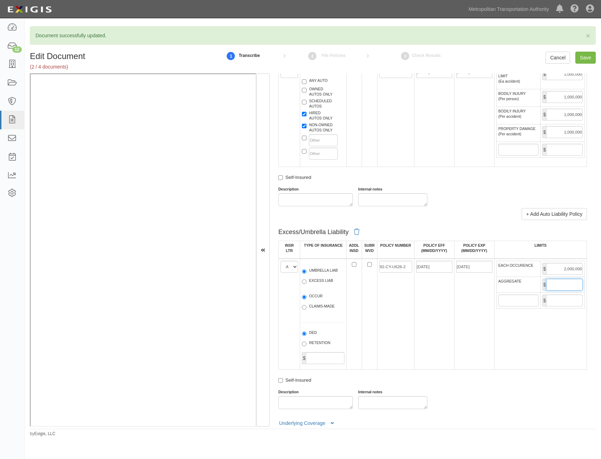
type input "2,000,000"
click at [454, 331] on td "03/20/2026" at bounding box center [474, 314] width 40 height 111
click at [587, 59] on input "Save" at bounding box center [586, 58] width 20 height 12
type input "5000000"
type input "10000000"
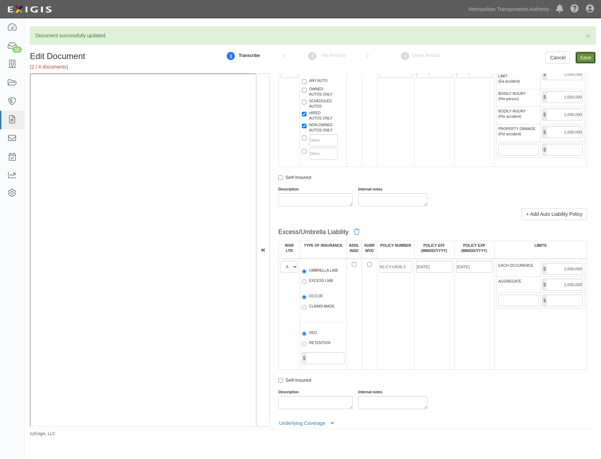
type input "10000000"
type input "1000000"
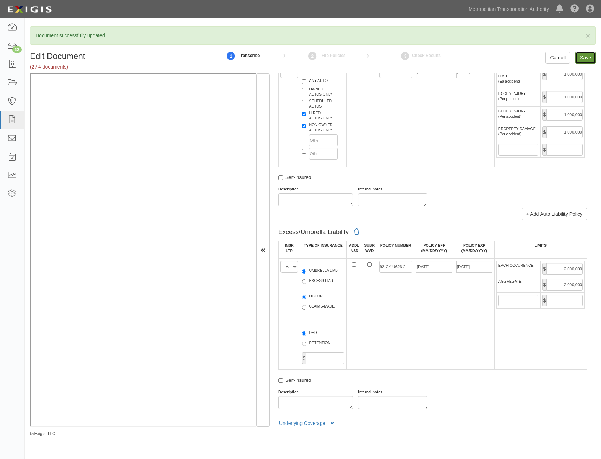
type input "2000000"
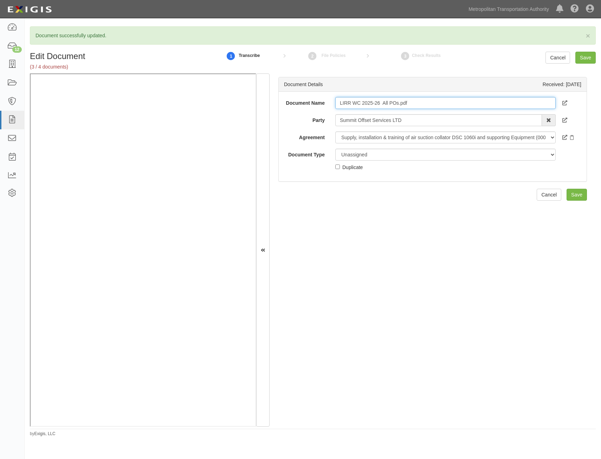
click at [435, 103] on input "LIRR WC 2025-26 All POs.pdf" at bounding box center [446, 103] width 221 height 12
type input "COI"
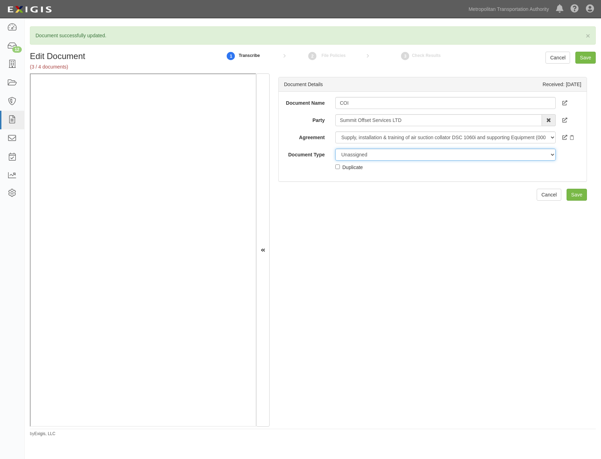
drag, startPoint x: 413, startPoint y: 153, endPoint x: 410, endPoint y: 161, distance: 8.2
click at [413, 153] on select "Unassigned Binder Cancellation Notice Certificate Contract Endorsement Insuranc…" at bounding box center [446, 155] width 221 height 12
select select "CertificateDetail"
click at [336, 149] on select "Unassigned Binder Cancellation Notice Certificate Contract Endorsement Insuranc…" at bounding box center [446, 155] width 221 height 12
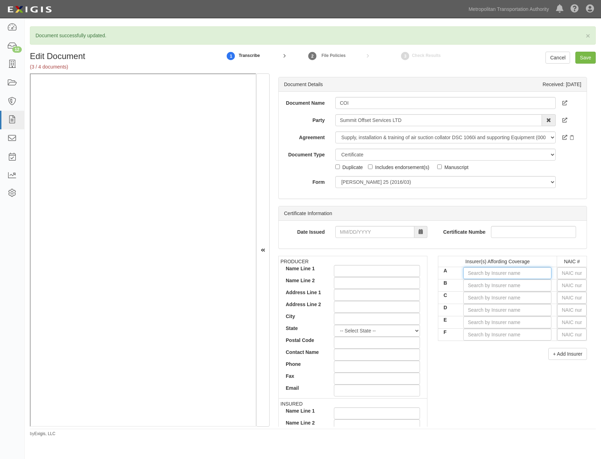
click at [531, 275] on input "A" at bounding box center [508, 273] width 88 height 12
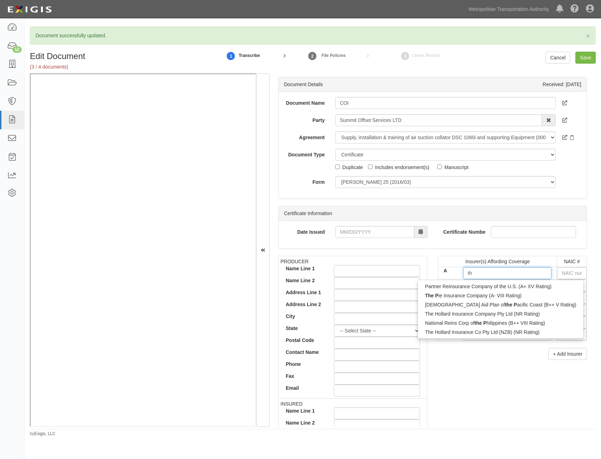
type input "t"
type input "ph"
type input "phoenix Insurance Company (A++ XV Rating)"
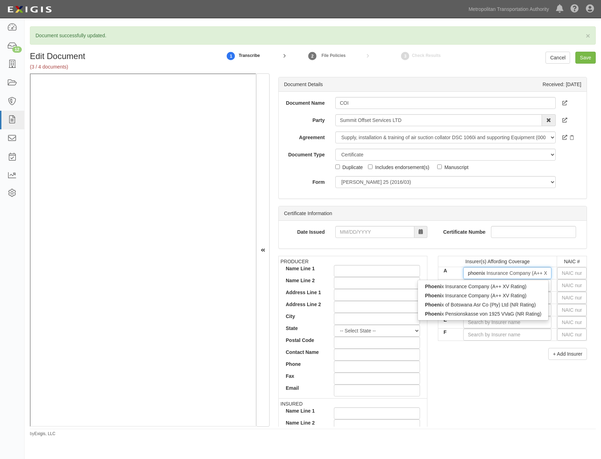
type input "phoenix"
type input "phoenix insurance Company (A++ XV Rating)"
type input "phoenix insu"
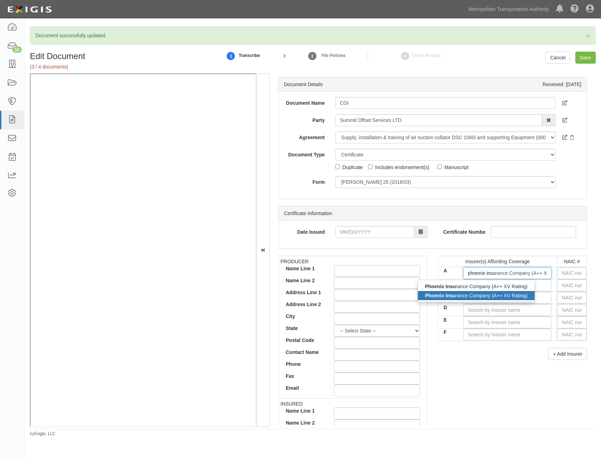
click at [519, 296] on div "Phoenix [PERSON_NAME] Company (A++ XV Rating)" at bounding box center [476, 295] width 117 height 9
type input "Phoenix Insurance Company (A++ XV Rating)"
type input "25623"
type input "Phoenix Insurance Company (A++ XV Rating)"
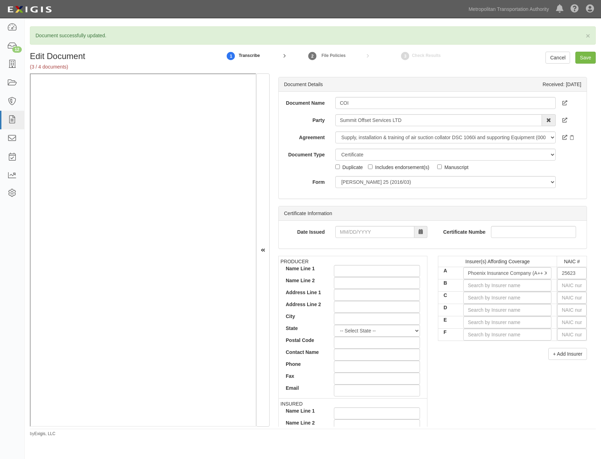
click at [496, 362] on div "Insurer(s) Affording Coverage NAIC # A Phoenix Insurance Company (A++ XV Rating…" at bounding box center [513, 310] width 160 height 109
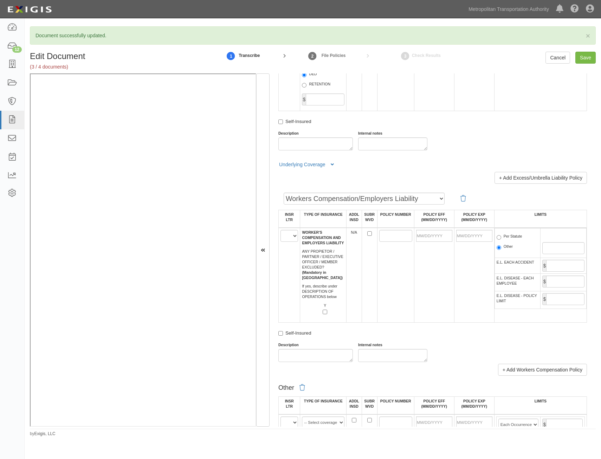
scroll to position [1020, 0]
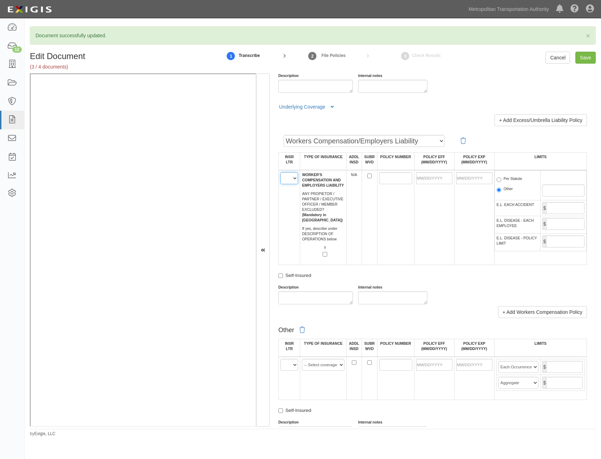
click at [292, 179] on select "A B C D E F" at bounding box center [290, 178] width 18 height 12
select select "A"
click at [281, 172] on select "A B C D E F" at bounding box center [290, 178] width 18 height 12
click at [426, 230] on td at bounding box center [434, 217] width 40 height 95
click at [380, 180] on input "POLICY NUMBER" at bounding box center [396, 178] width 33 height 12
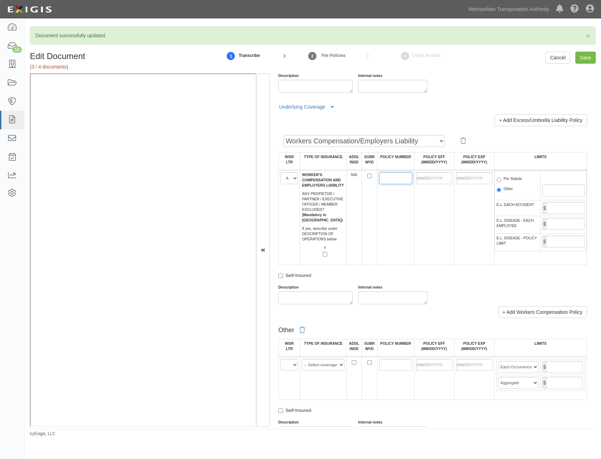
paste input "UB-0N648629-25"
type input "UB-0N648629-25"
click at [404, 208] on td "UB-0N648629-25" at bounding box center [395, 217] width 37 height 95
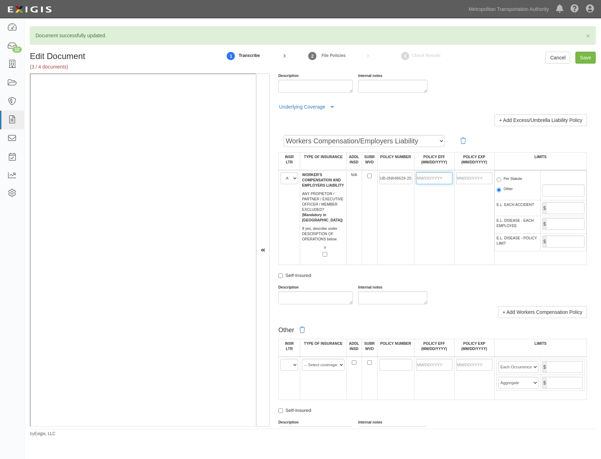
click at [428, 177] on input "POLICY EFF (MM/DD/YYYY)" at bounding box center [434, 178] width 36 height 12
click at [439, 180] on input "05/15/25" at bounding box center [434, 178] width 36 height 12
type input "05/18/2025"
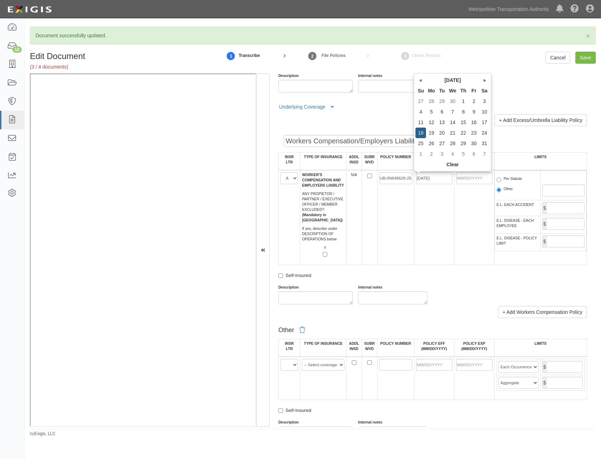
type input "05/18/2026"
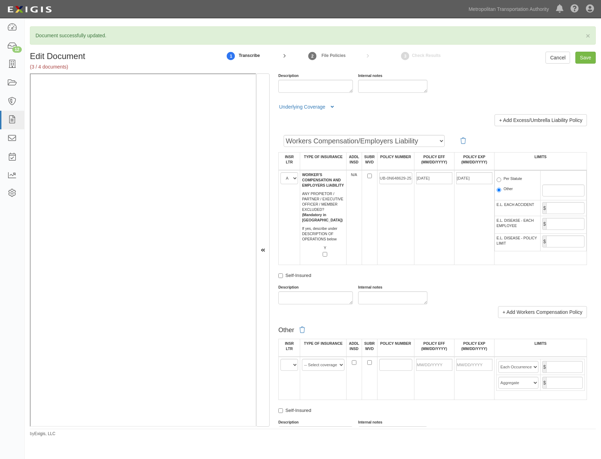
click at [454, 215] on td "05/18/2026" at bounding box center [474, 217] width 40 height 95
click at [507, 179] on label "Per Statute" at bounding box center [510, 179] width 26 height 7
click at [502, 179] on input "Per Statute" at bounding box center [499, 180] width 5 height 5
radio input "true"
click at [558, 205] on input "E.L. EACH ACCIDENT" at bounding box center [566, 208] width 38 height 12
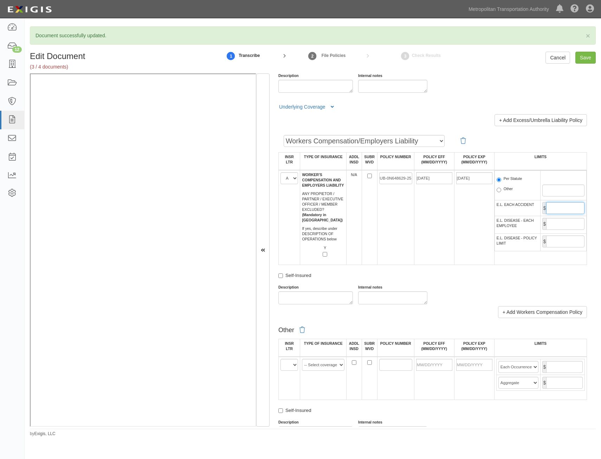
type input "1,000,000"
click at [560, 227] on input "E.L. DISEASE - EACH EMPLOYEE" at bounding box center [566, 224] width 38 height 12
type input "1,000,000"
drag, startPoint x: 556, startPoint y: 239, endPoint x: 553, endPoint y: 245, distance: 6.8
click at [556, 239] on input "E.L. DISEASE - POLICY LIMIT" at bounding box center [566, 242] width 38 height 12
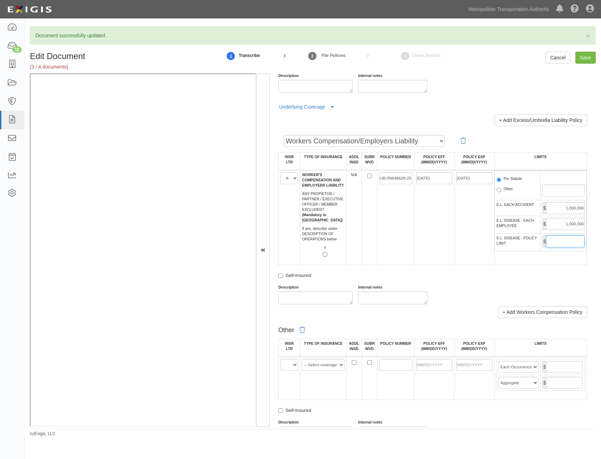
type input "1,000,000"
click at [408, 246] on td "UB-0N648629-25" at bounding box center [395, 217] width 37 height 95
click at [590, 58] on input "Save" at bounding box center [586, 58] width 20 height 12
type input "1000000"
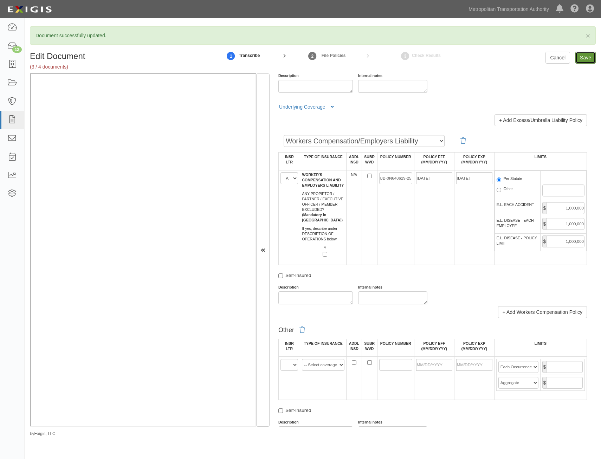
type input "1000000"
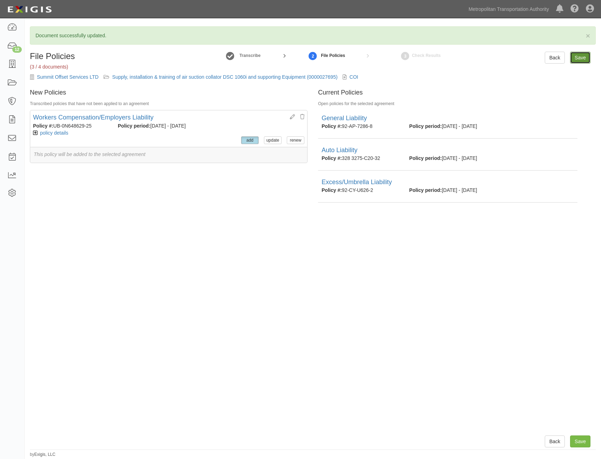
click at [578, 60] on input "Save" at bounding box center [581, 58] width 20 height 12
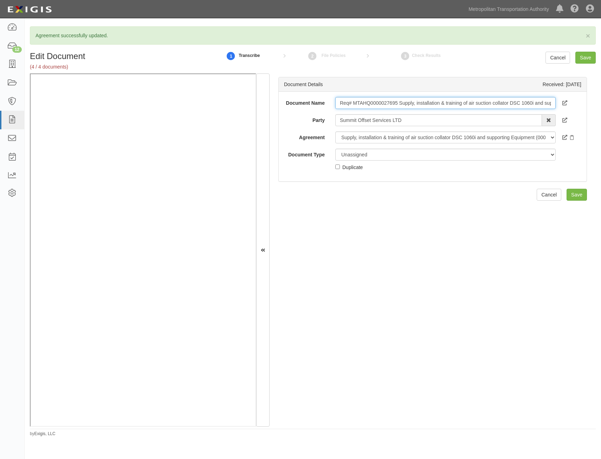
click at [447, 100] on input "Req# MTAHQ0000027695 Supply, installation & training of air suction collator DS…" at bounding box center [446, 103] width 221 height 12
type input "Insurance Requirements"
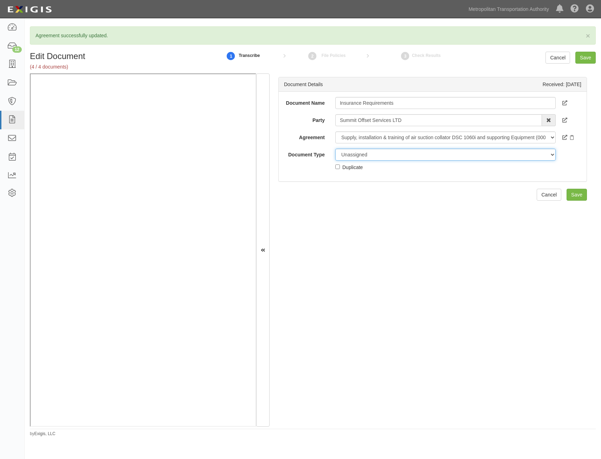
drag, startPoint x: 423, startPoint y: 156, endPoint x: 419, endPoint y: 160, distance: 6.2
click at [423, 156] on select "Unassigned Binder Cancellation Notice Certificate Contract Endorsement Insuranc…" at bounding box center [446, 155] width 221 height 12
select select "RequirementDetail"
click at [336, 149] on select "Unassigned Binder Cancellation Notice Certificate Contract Endorsement Insuranc…" at bounding box center [446, 155] width 221 height 12
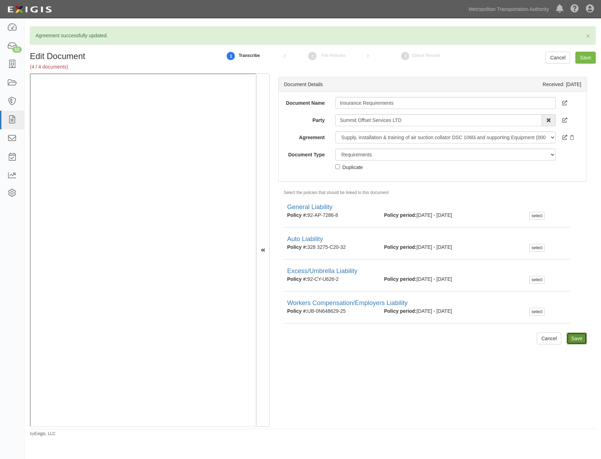
click at [573, 337] on input "Save" at bounding box center [577, 339] width 20 height 12
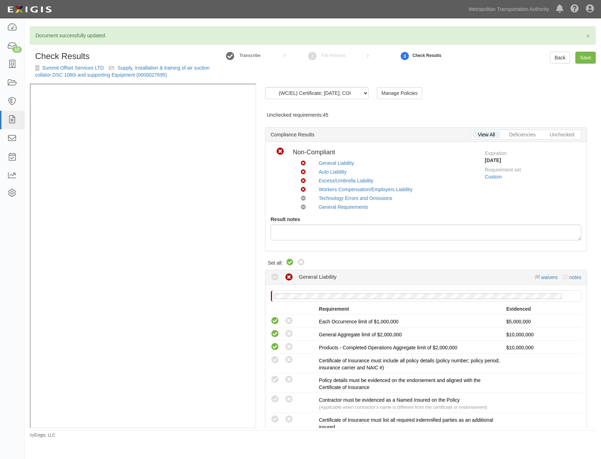
click at [289, 263] on icon at bounding box center [290, 263] width 8 height 8
radio input "true"
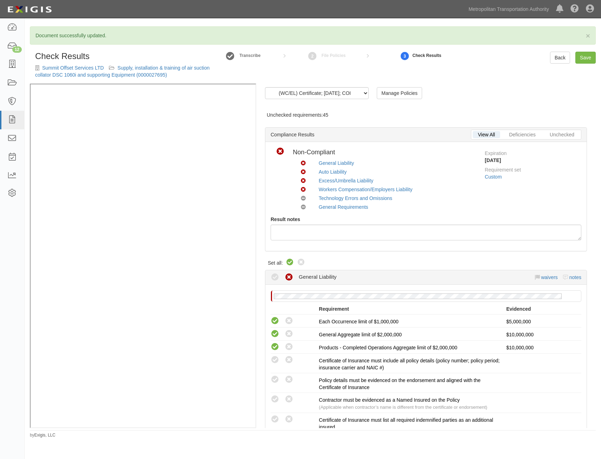
radio input "true"
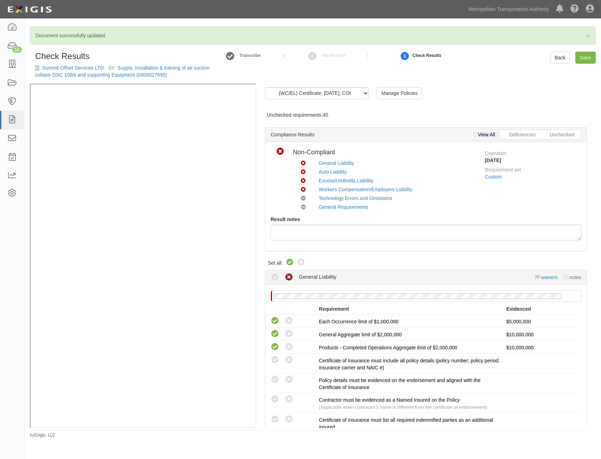
radio input "true"
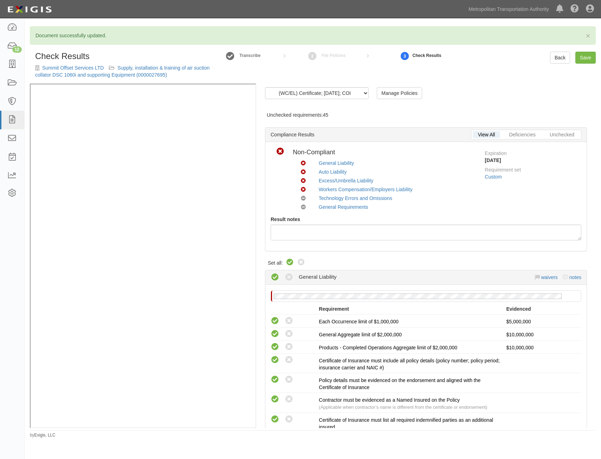
radio input "true"
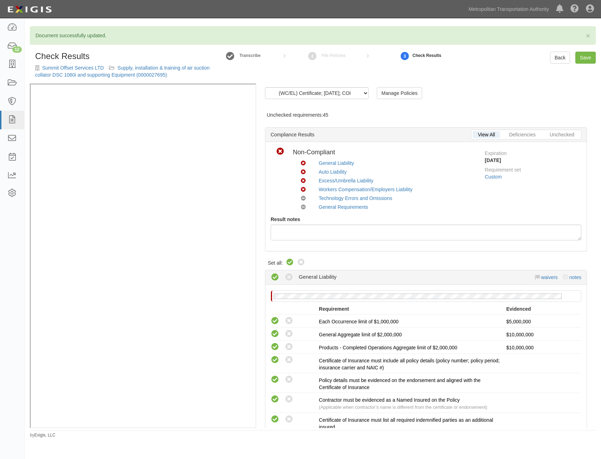
radio input "true"
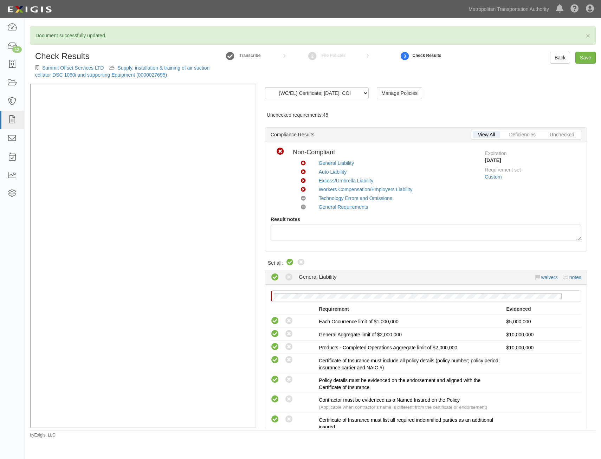
radio input "true"
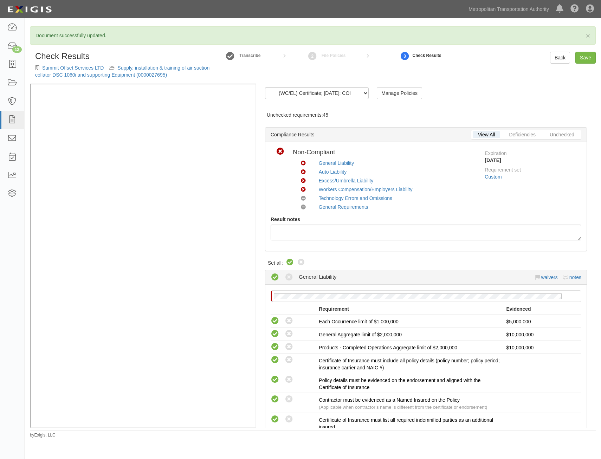
radio input "true"
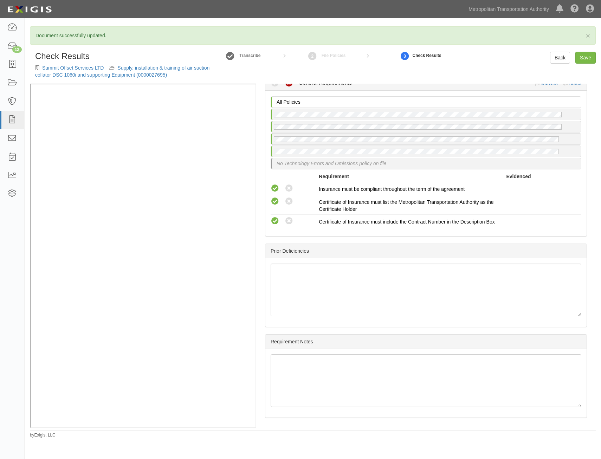
drag, startPoint x: 451, startPoint y: 186, endPoint x: 464, endPoint y: 288, distance: 102.8
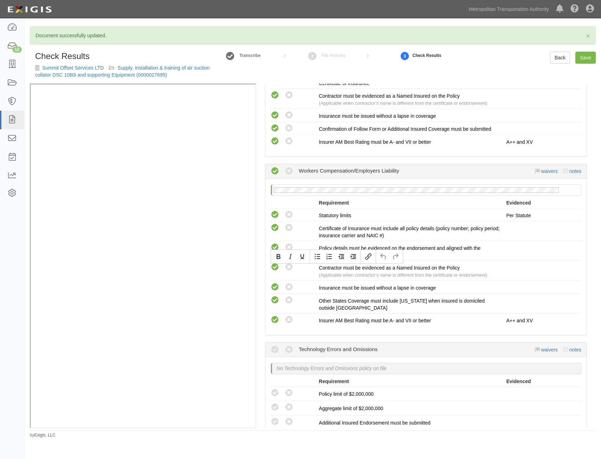
scroll to position [327, 0]
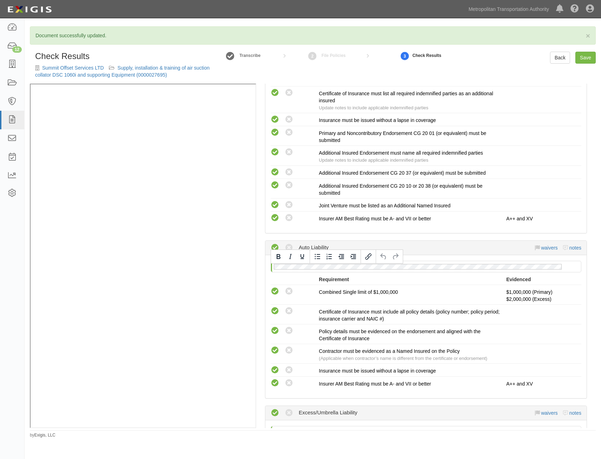
drag, startPoint x: 465, startPoint y: 283, endPoint x: 466, endPoint y: 157, distance: 125.6
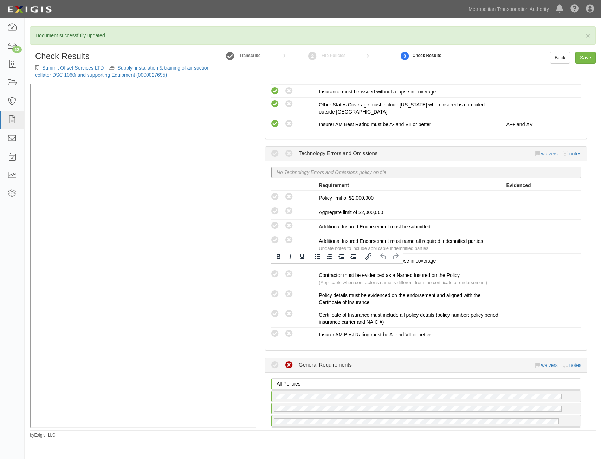
scroll to position [950, 0]
click at [543, 155] on link "waivers" at bounding box center [549, 154] width 17 height 6
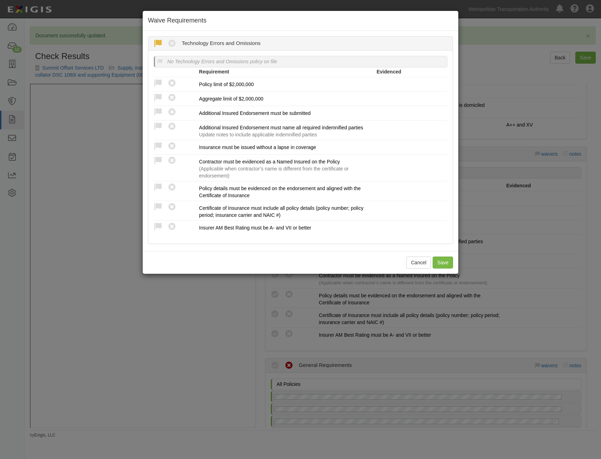
click at [161, 42] on icon at bounding box center [158, 43] width 9 height 9
radio input "true"
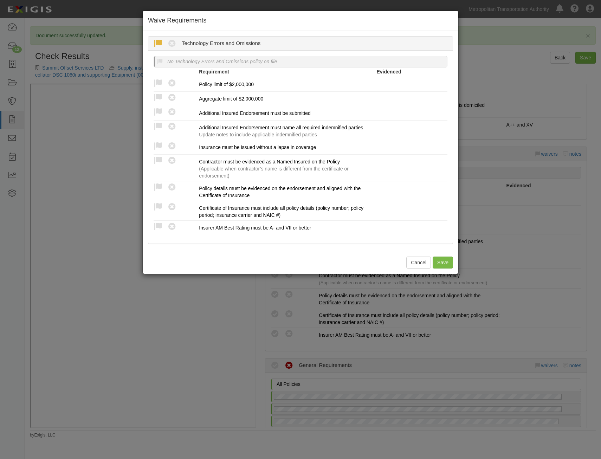
radio input "true"
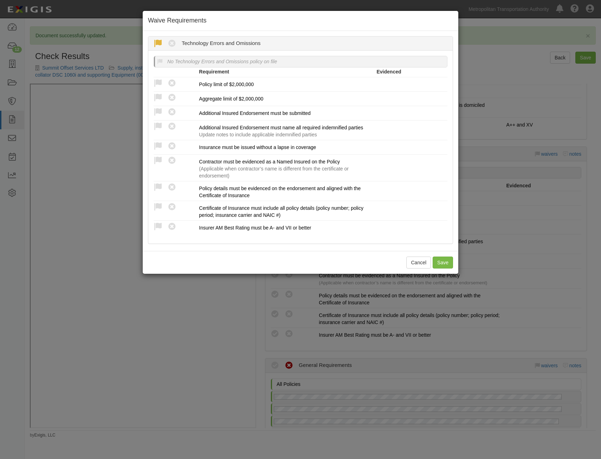
radio input "true"
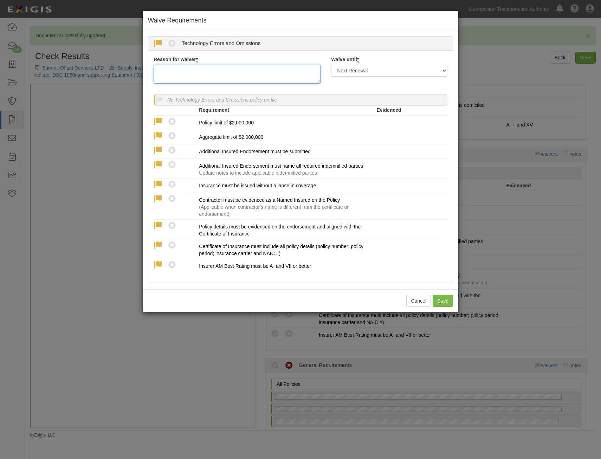
click at [251, 77] on textarea "Reason for waiver *" at bounding box center [237, 74] width 167 height 19
click at [178, 70] on textarea "No exposure" at bounding box center [237, 74] width 167 height 19
type textarea "No exposure"
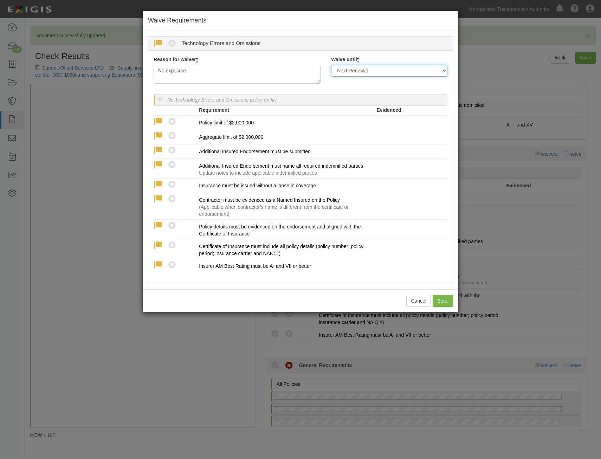
click at [371, 71] on select "Next Renewal Indefinitely" at bounding box center [389, 71] width 116 height 12
select select "indefinitely"
click at [331, 65] on select "Next Renewal Indefinitely" at bounding box center [389, 71] width 116 height 12
click at [447, 302] on button "Save" at bounding box center [443, 301] width 20 height 12
radio input "true"
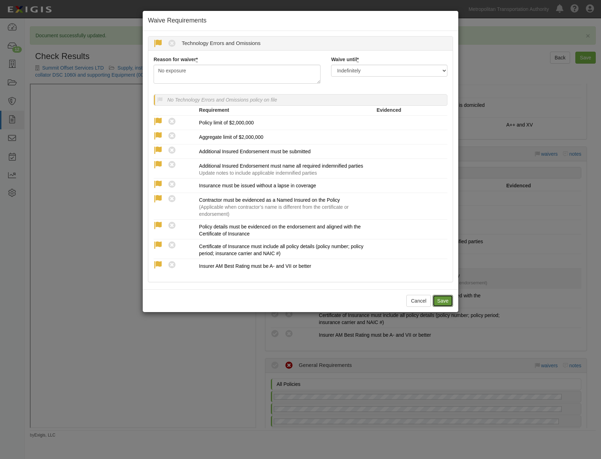
radio input "true"
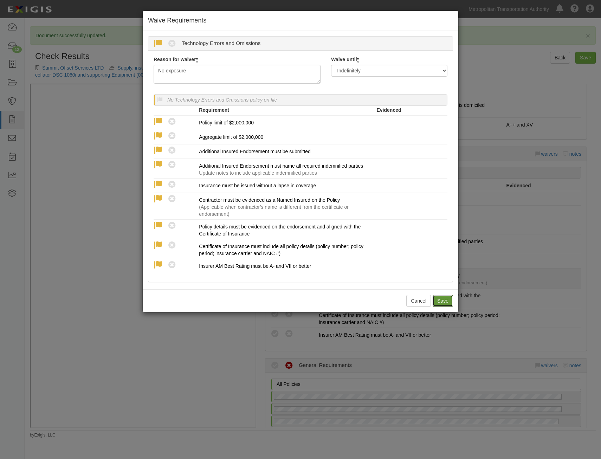
radio input "true"
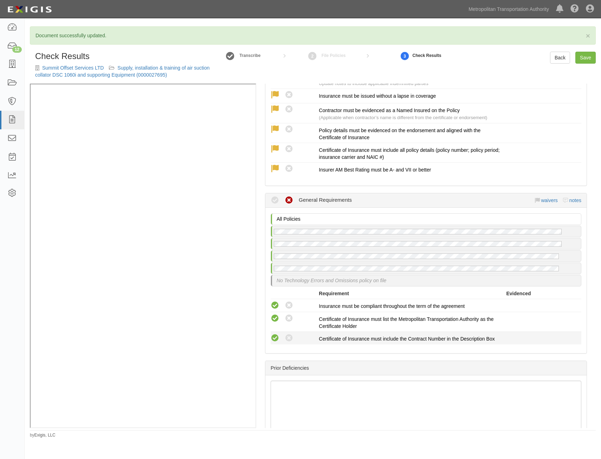
scroll to position [1173, 0]
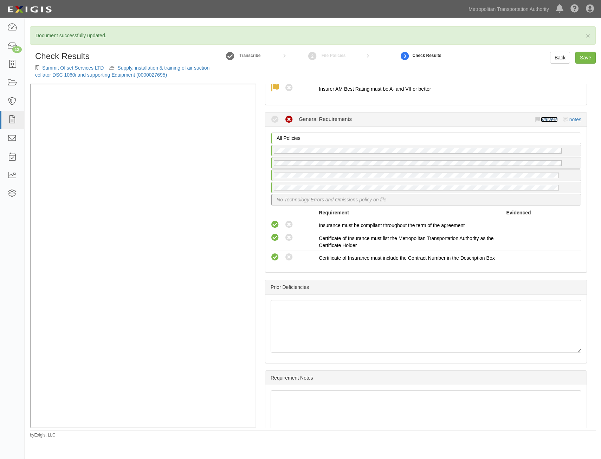
click at [543, 119] on link "waivers" at bounding box center [549, 120] width 17 height 6
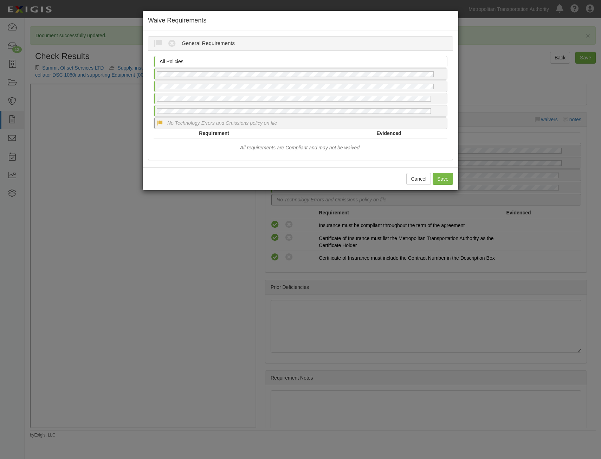
click at [161, 124] on icon at bounding box center [160, 123] width 6 height 6
radio input "true"
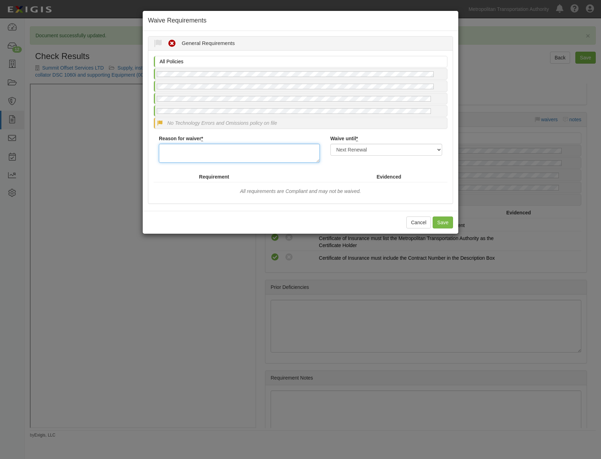
click at [302, 151] on textarea "Reason for waiver *" at bounding box center [239, 153] width 161 height 19
paste textarea "No exposure"
type textarea "No exposure"
click at [386, 148] on select "Next Renewal Indefinitely" at bounding box center [387, 150] width 112 height 12
select select "indefinitely"
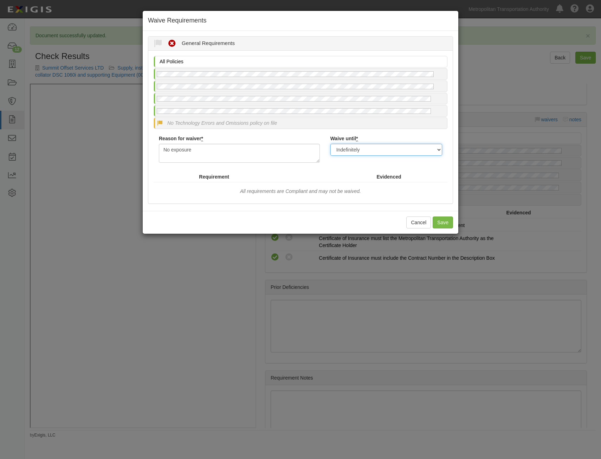
click at [331, 144] on select "Next Renewal Indefinitely" at bounding box center [387, 150] width 112 height 12
click at [449, 224] on button "Save" at bounding box center [443, 223] width 20 height 12
radio input "true"
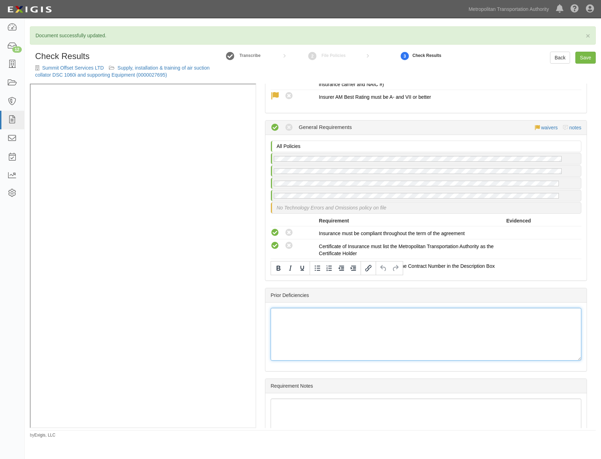
scroll to position [61, 0]
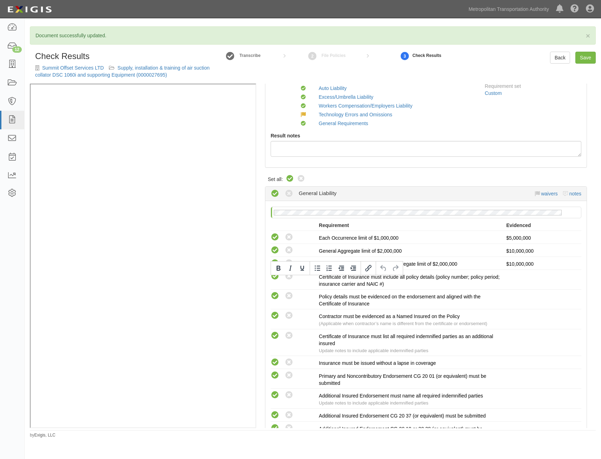
drag, startPoint x: 529, startPoint y: 300, endPoint x: 578, endPoint y: 124, distance: 182.8
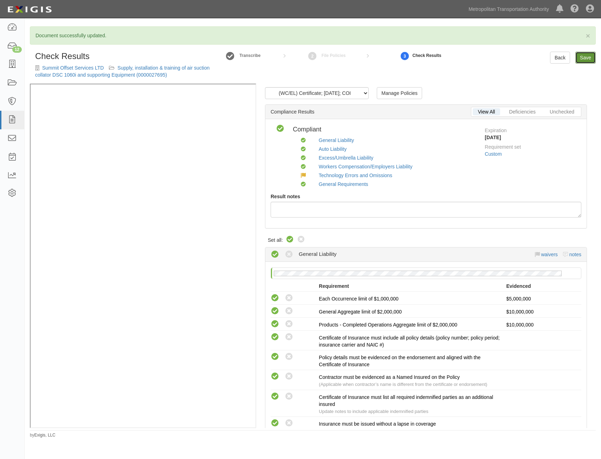
click at [585, 61] on link "Save" at bounding box center [586, 58] width 20 height 12
radio input "true"
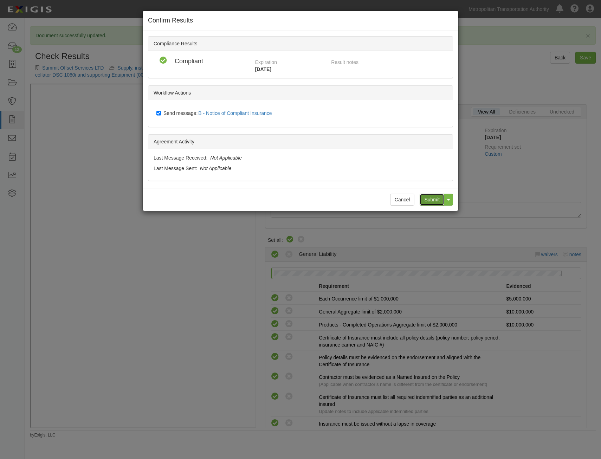
click at [434, 200] on input "Submit" at bounding box center [432, 200] width 25 height 12
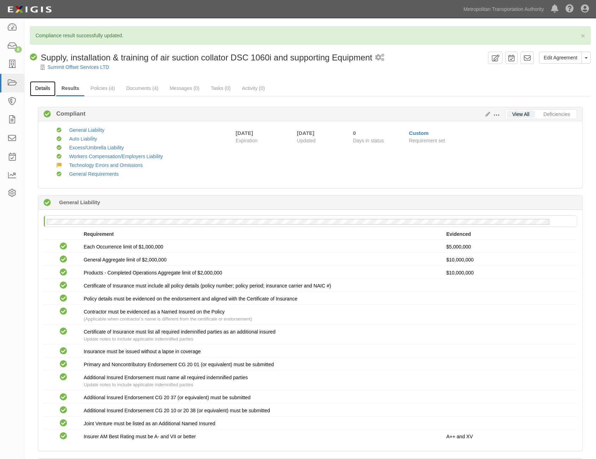
click at [42, 85] on link "Details" at bounding box center [43, 88] width 26 height 15
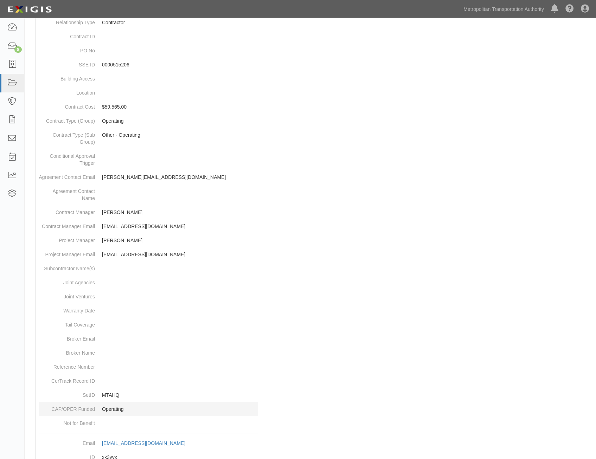
scroll to position [229, 0]
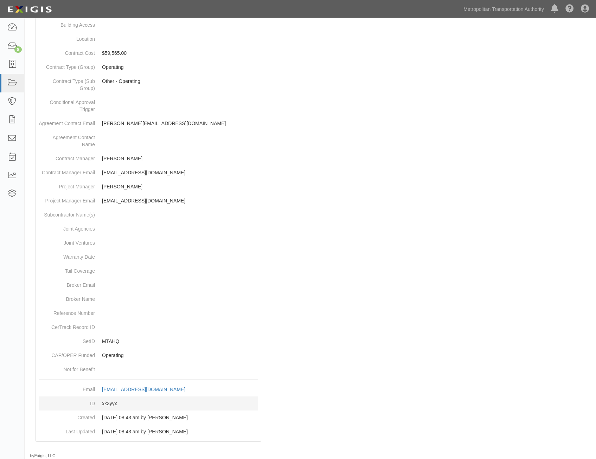
click at [113, 401] on dd "xk3yyx" at bounding box center [148, 404] width 219 height 14
copy dd "xk3yyx"
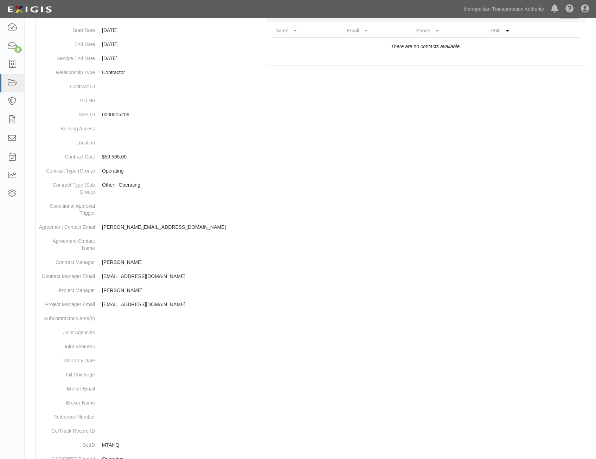
scroll to position [0, 0]
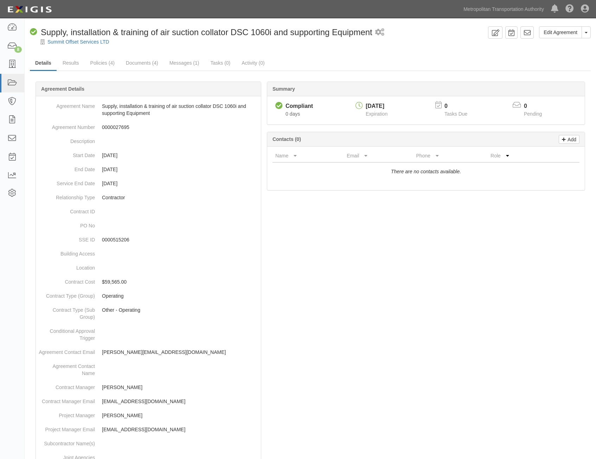
drag, startPoint x: 295, startPoint y: 214, endPoint x: 435, endPoint y: 31, distance: 230.8
click at [527, 31] on icon at bounding box center [527, 32] width 7 height 7
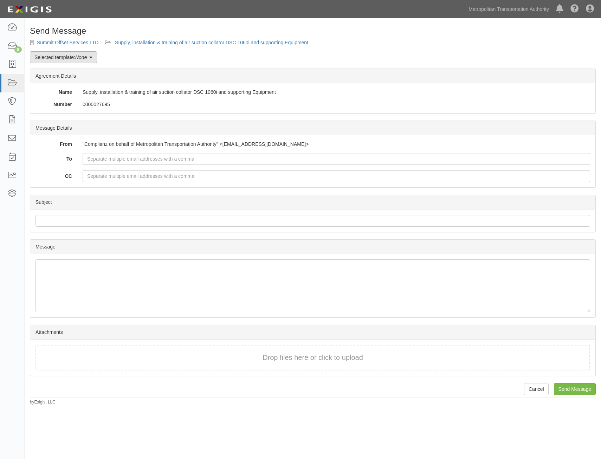
click at [67, 58] on link "Selected template: None" at bounding box center [63, 57] width 67 height 12
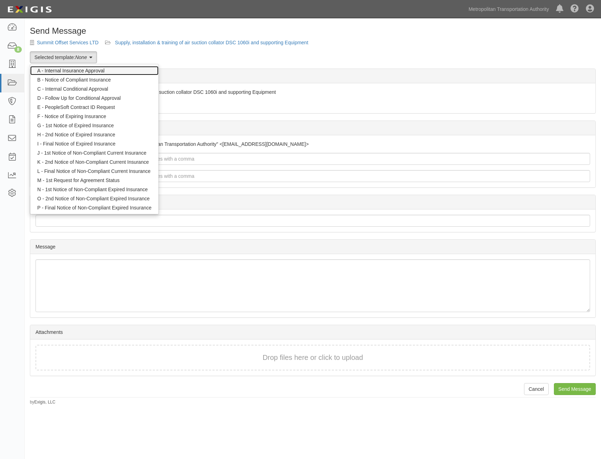
click at [121, 69] on link "A - Internal Insurance Approval" at bounding box center [94, 70] width 128 height 9
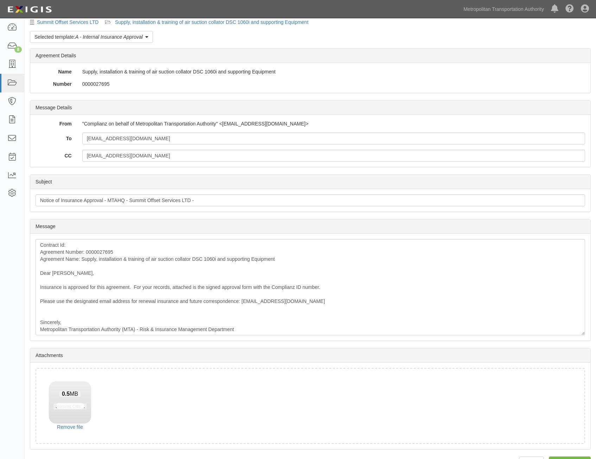
scroll to position [40, 0]
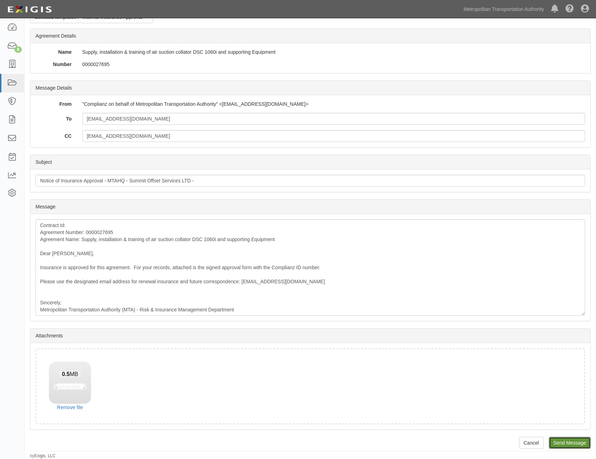
drag, startPoint x: 573, startPoint y: 439, endPoint x: 339, endPoint y: 35, distance: 466.5
click at [573, 439] on input "Send Message" at bounding box center [570, 443] width 42 height 12
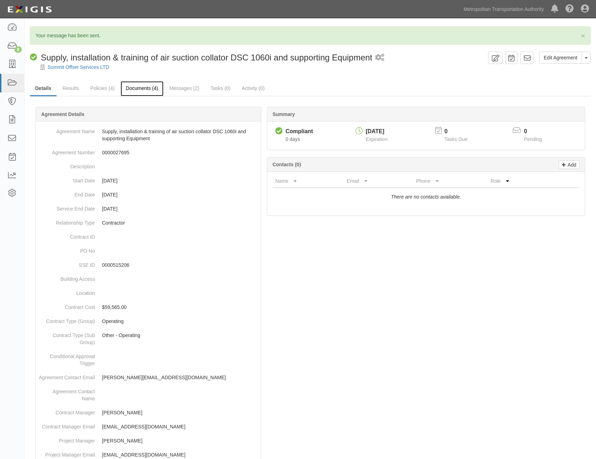
click at [138, 89] on link "Documents (4)" at bounding box center [142, 88] width 43 height 15
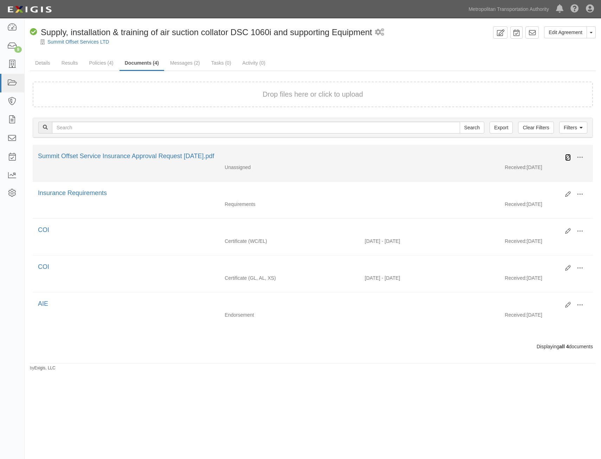
click at [566, 157] on icon at bounding box center [569, 158] width 6 height 6
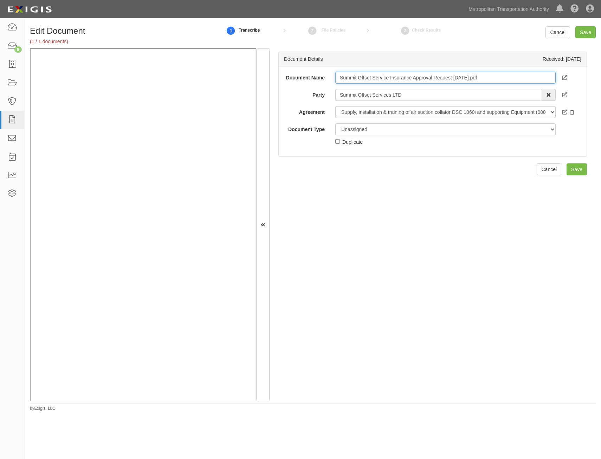
click at [514, 81] on input "Summit Offset Service Insurance Approval Request [DATE].pdf" at bounding box center [446, 78] width 221 height 12
type input "Approval Form"
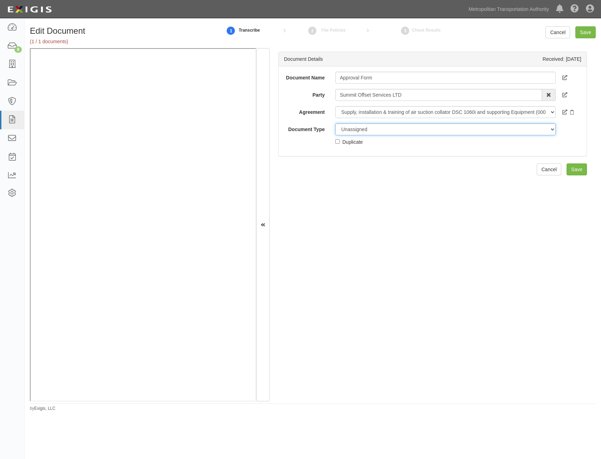
click at [446, 132] on select "Unassigned Binder Cancellation Notice Certificate Contract Endorsement Insuranc…" at bounding box center [446, 129] width 221 height 12
select select "OtherDetail"
click at [336, 123] on select "Unassigned Binder Cancellation Notice Certificate Contract Endorsement Insuranc…" at bounding box center [446, 129] width 221 height 12
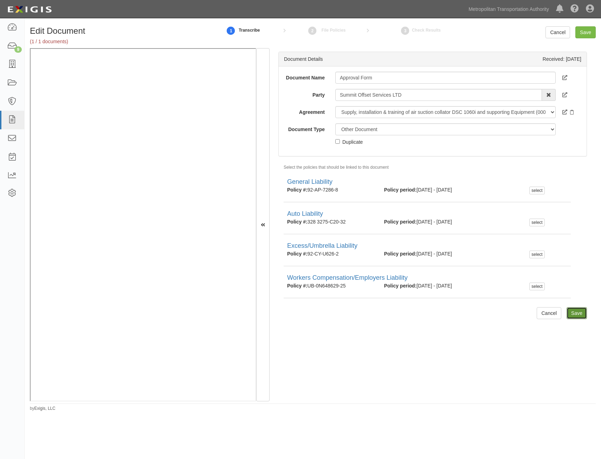
click at [580, 315] on input "Save" at bounding box center [577, 313] width 20 height 12
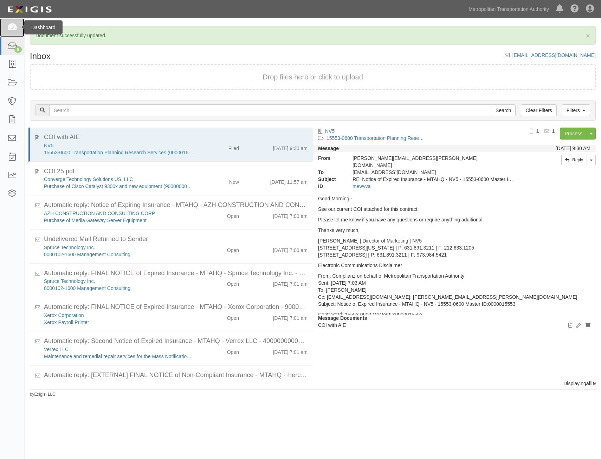
click at [14, 27] on icon at bounding box center [12, 28] width 10 height 8
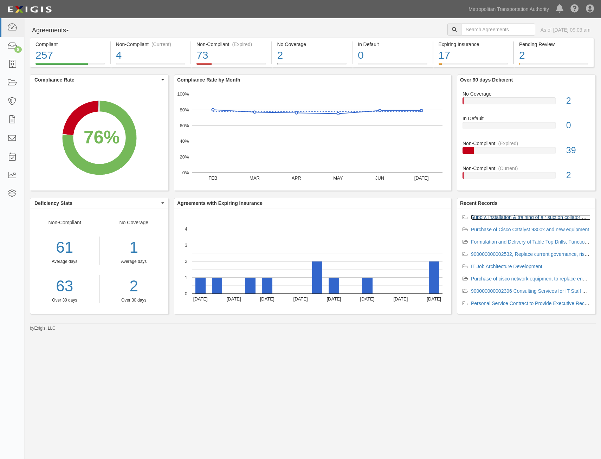
click at [511, 218] on link "Supply, installation & training of air suction collator DSC 1060i and supportin…" at bounding box center [567, 218] width 193 height 6
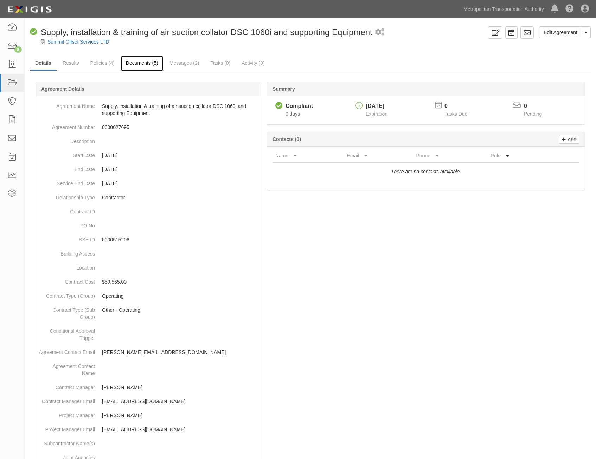
click at [152, 63] on link "Documents (5)" at bounding box center [142, 63] width 43 height 15
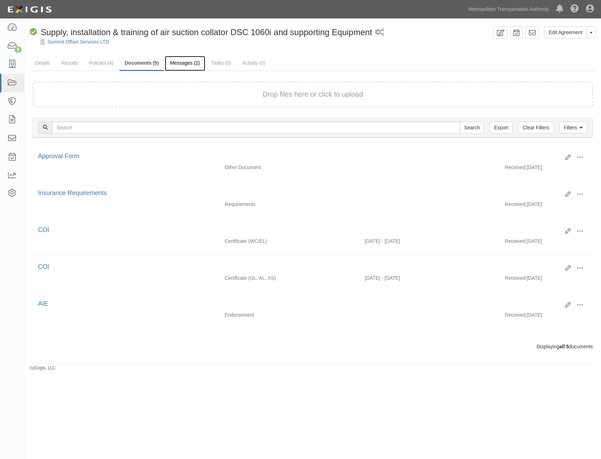
click at [184, 64] on link "Messages (2)" at bounding box center [185, 63] width 40 height 15
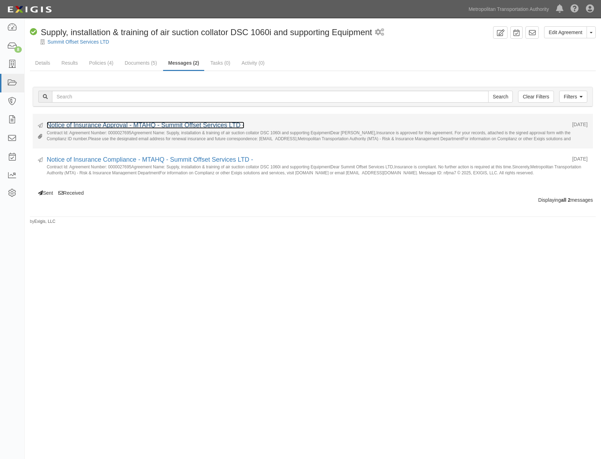
click at [178, 122] on link "Notice of Insurance Approval - MTAHQ - Summit Offset Services LTD -" at bounding box center [146, 125] width 198 height 7
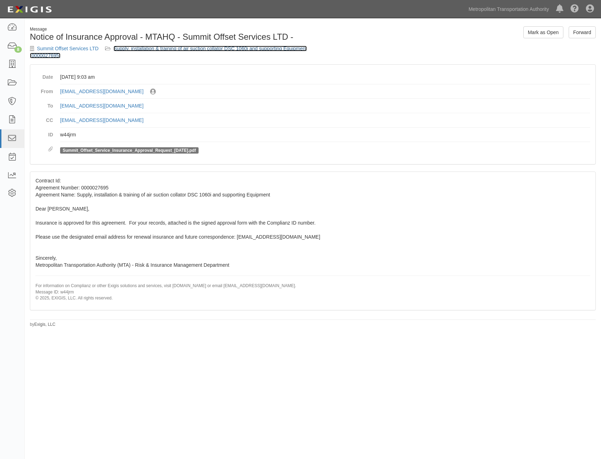
click at [210, 50] on link "Supply, installation & training of air suction collator DSC 1060i and supportin…" at bounding box center [168, 52] width 277 height 13
